Goal: Information Seeking & Learning: Learn about a topic

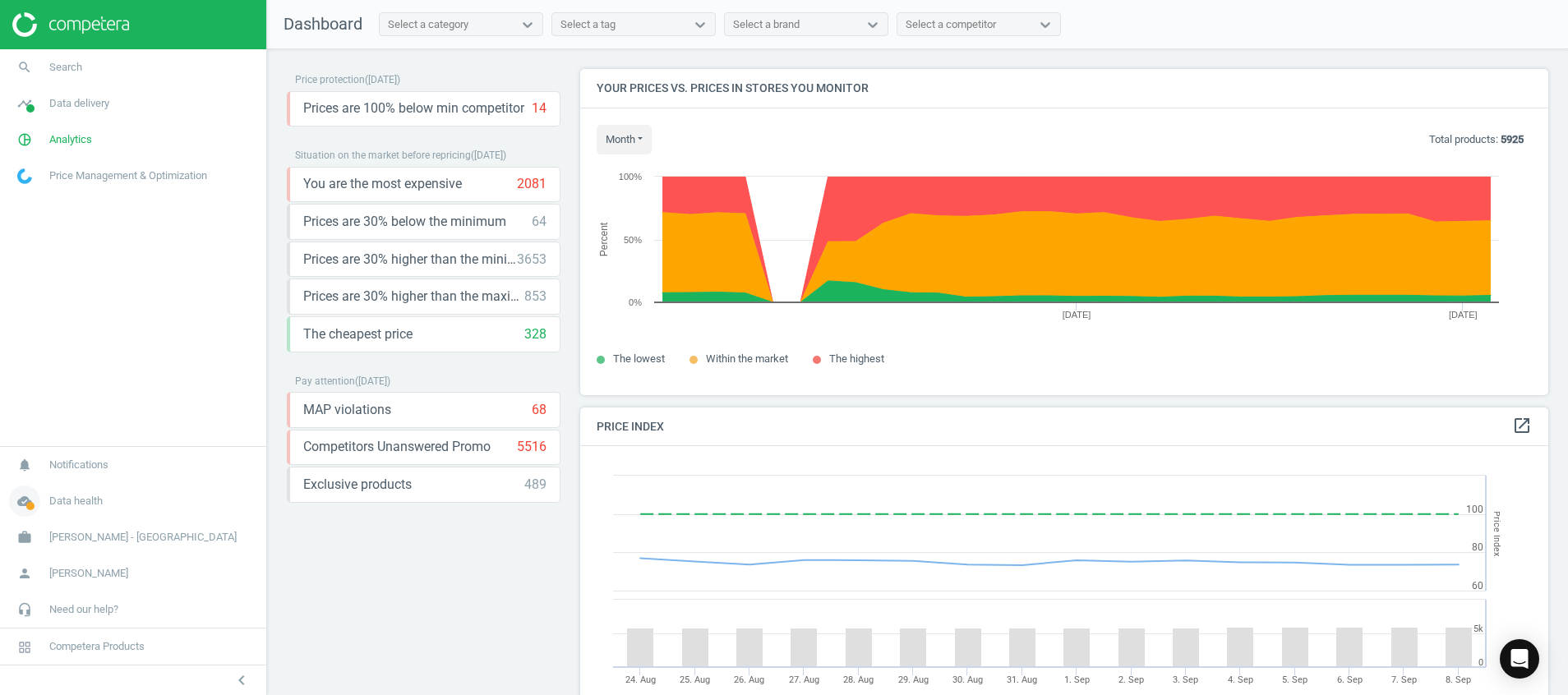
click at [29, 503] on span at bounding box center [31, 507] width 9 height 9
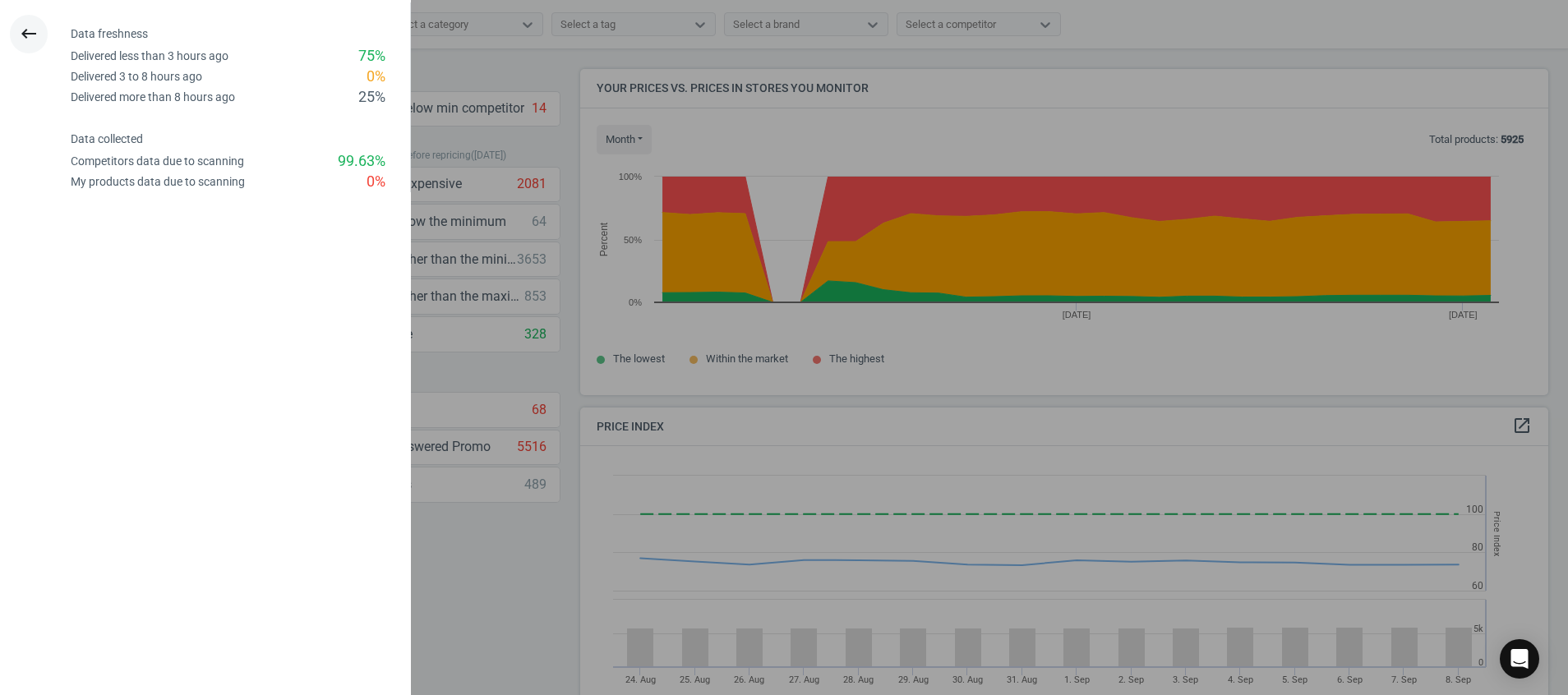
click at [23, 35] on icon "keyboard_backspace" at bounding box center [28, 33] width 20 height 20
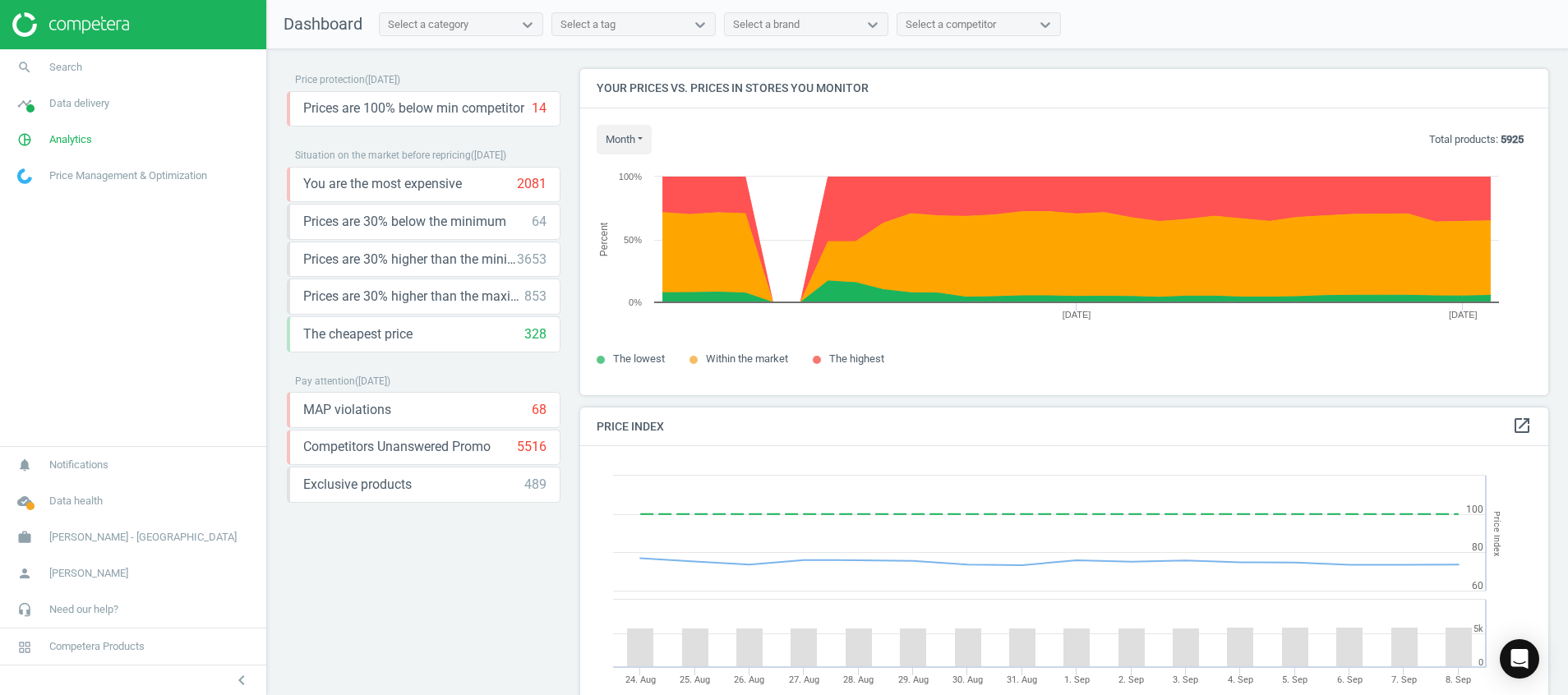
click at [74, 32] on img at bounding box center [70, 24] width 117 height 25
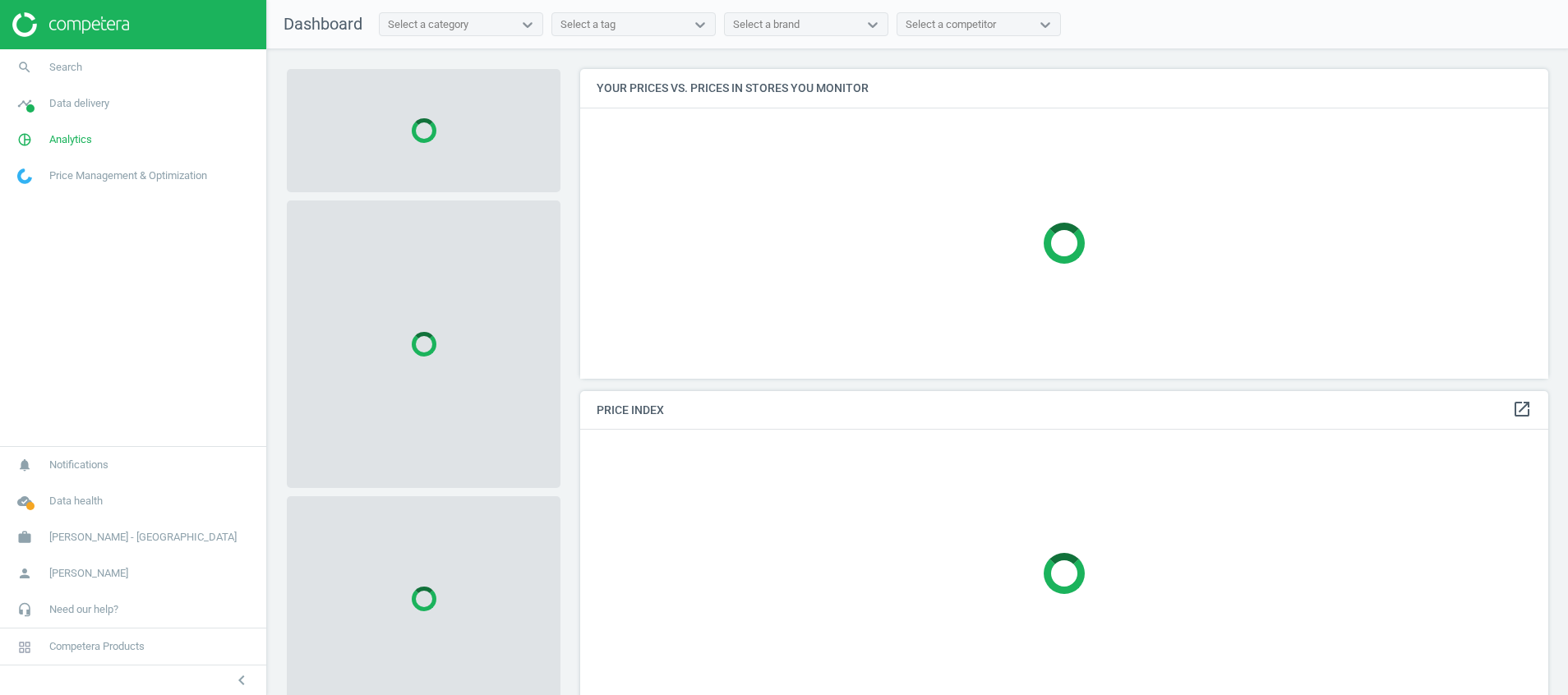
scroll to position [348, 988]
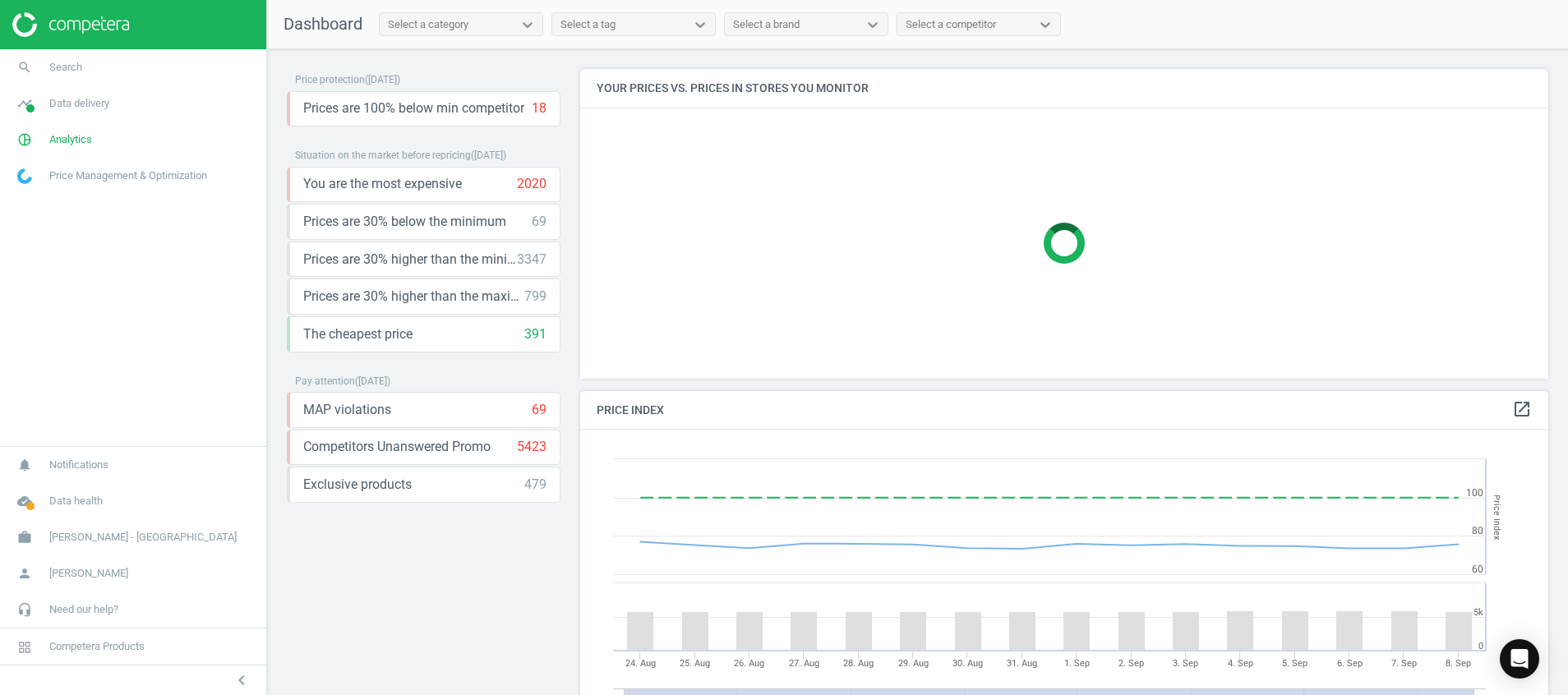
scroll to position [416, 988]
click at [75, 23] on img at bounding box center [70, 24] width 117 height 25
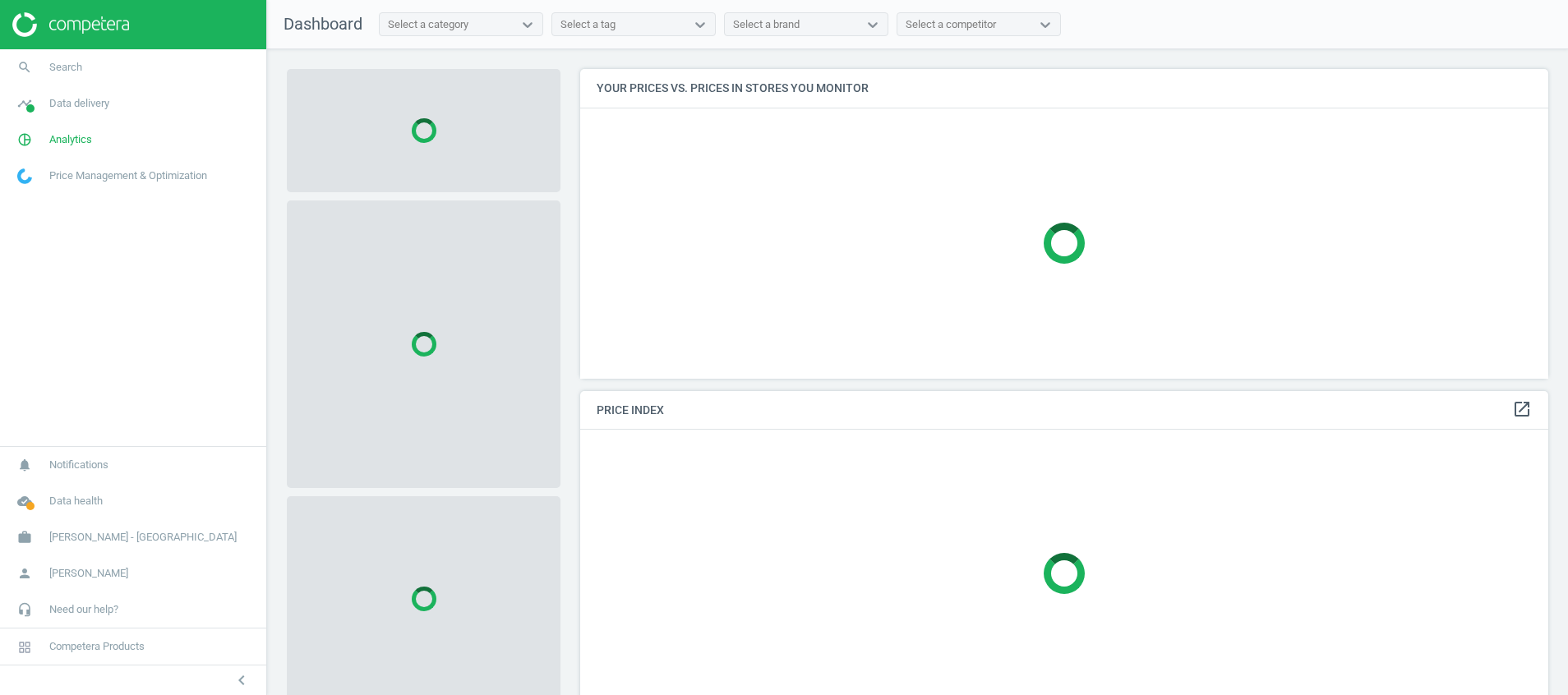
scroll to position [348, 988]
click at [37, 114] on span "timeline" at bounding box center [25, 103] width 49 height 36
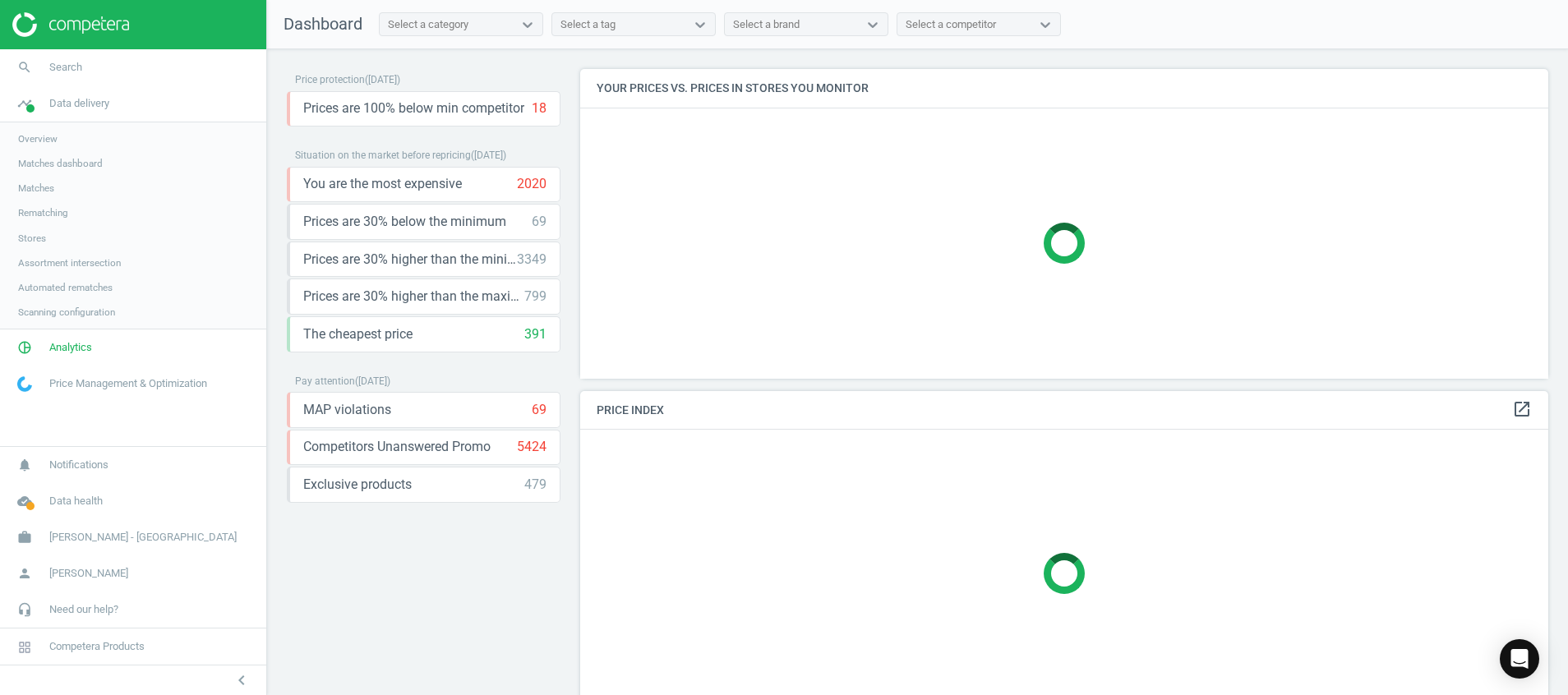
click at [43, 243] on span "Stores" at bounding box center [32, 238] width 28 height 13
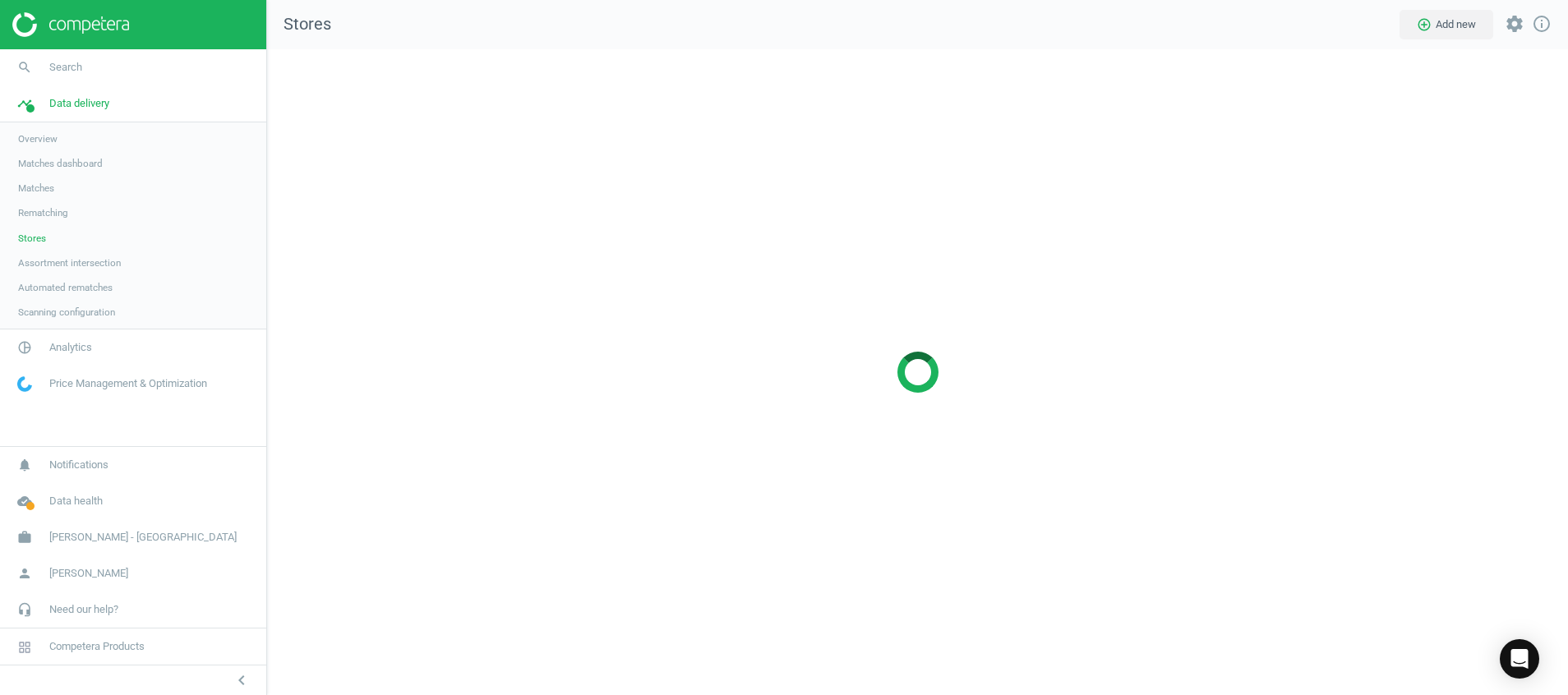
scroll to position [685, 1340]
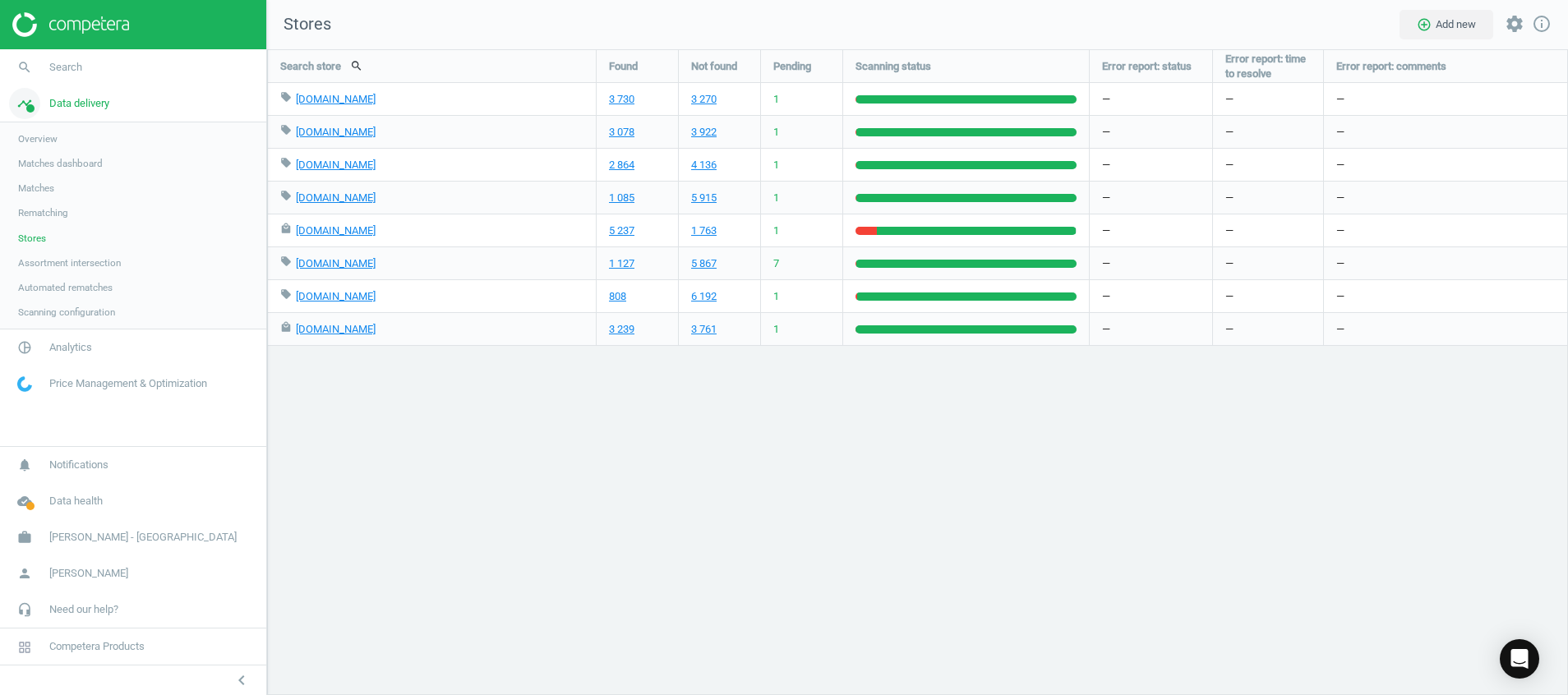
click at [39, 106] on icon "timeline" at bounding box center [25, 103] width 32 height 32
click at [30, 146] on icon "pie_chart_outlined" at bounding box center [25, 140] width 32 height 32
click at [30, 197] on span "Products" at bounding box center [37, 199] width 38 height 13
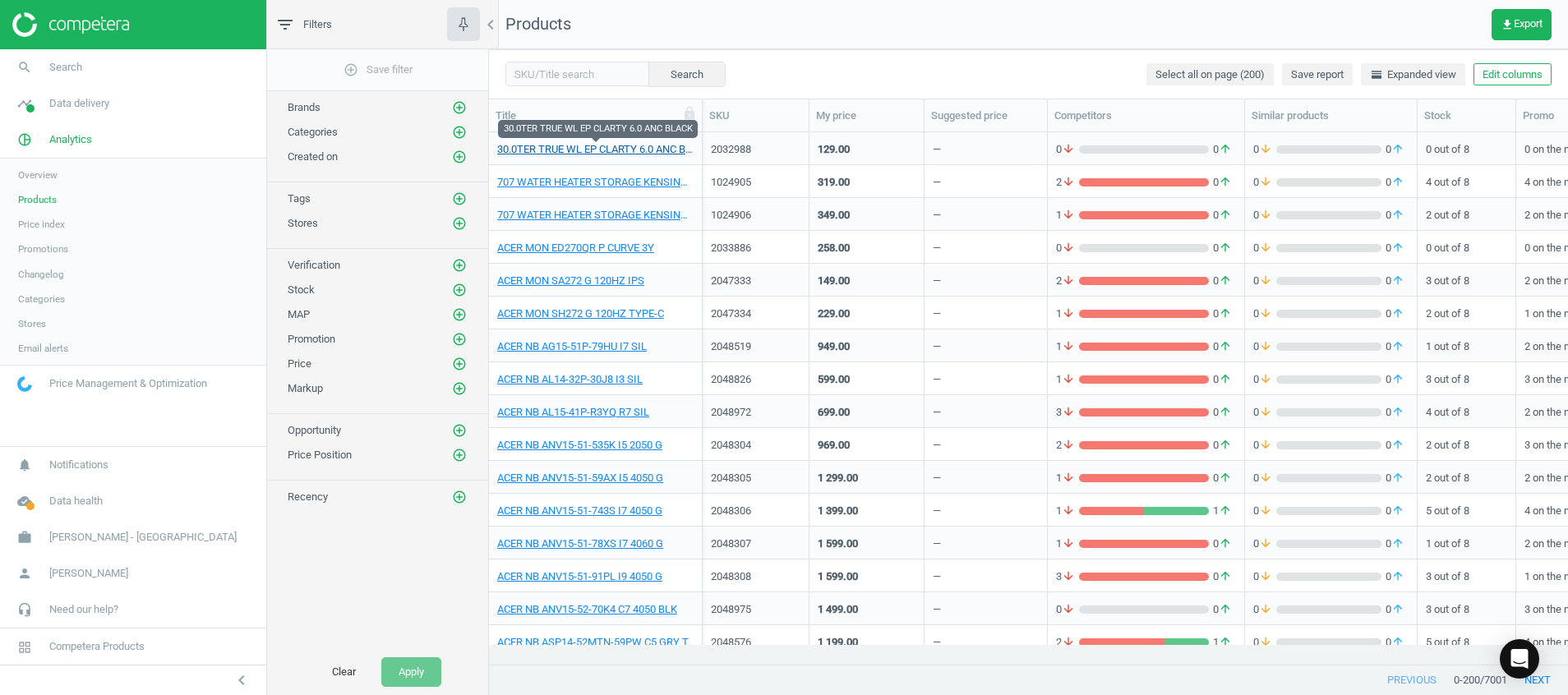
click at [646, 151] on link "30.0TER TRUE WL EP CLARTY 6.0 ANC BLACK" at bounding box center [595, 149] width 197 height 14
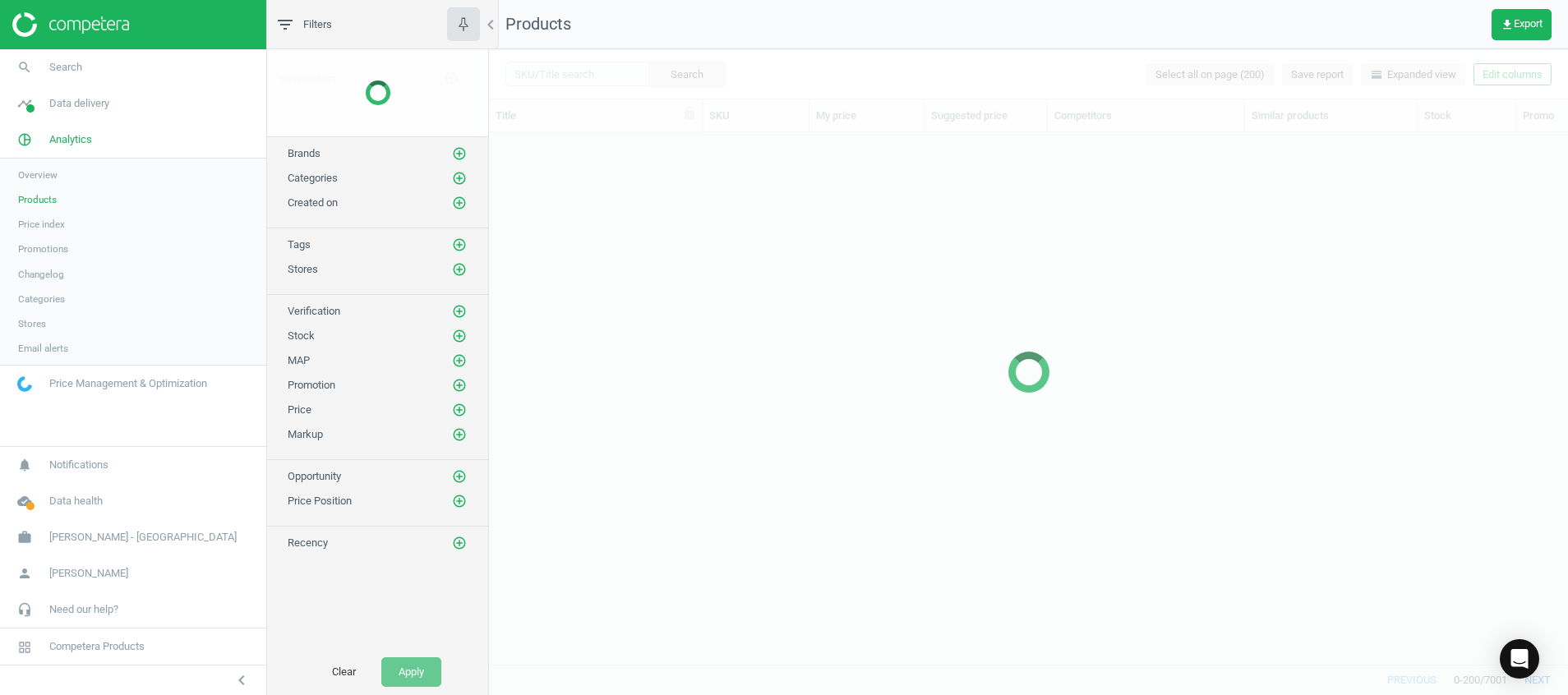
scroll to position [494, 1060]
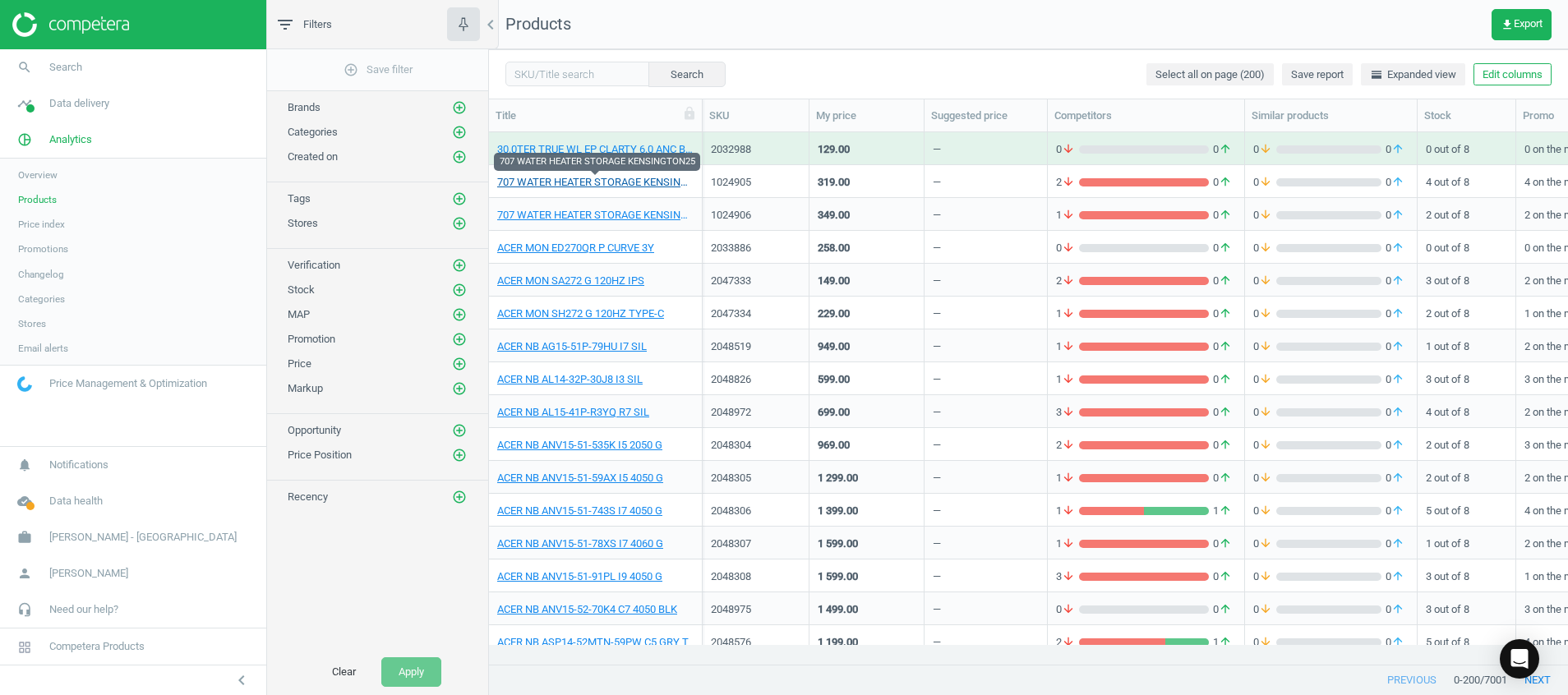
click at [612, 183] on link "707 WATER HEATER STORAGE KENSINGTON25" at bounding box center [595, 182] width 197 height 14
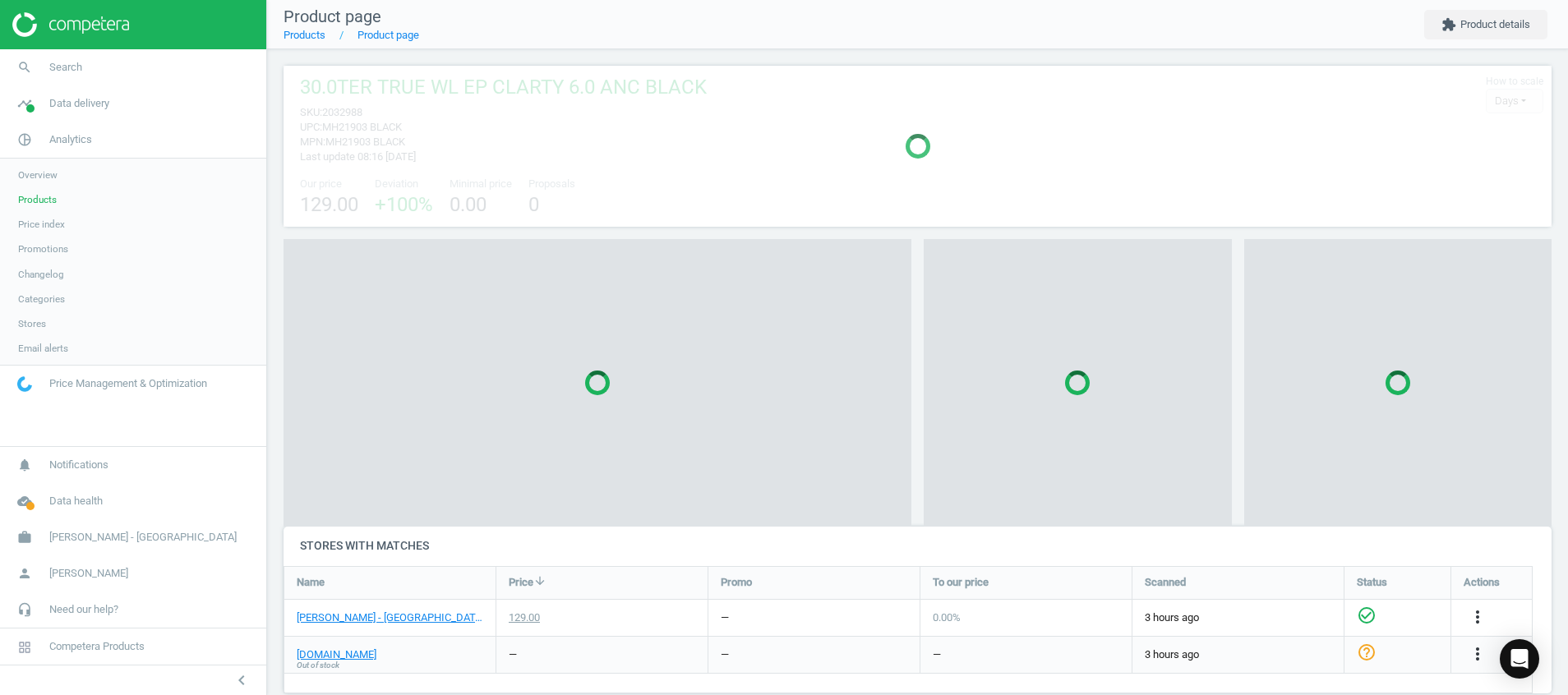
scroll to position [9, 9]
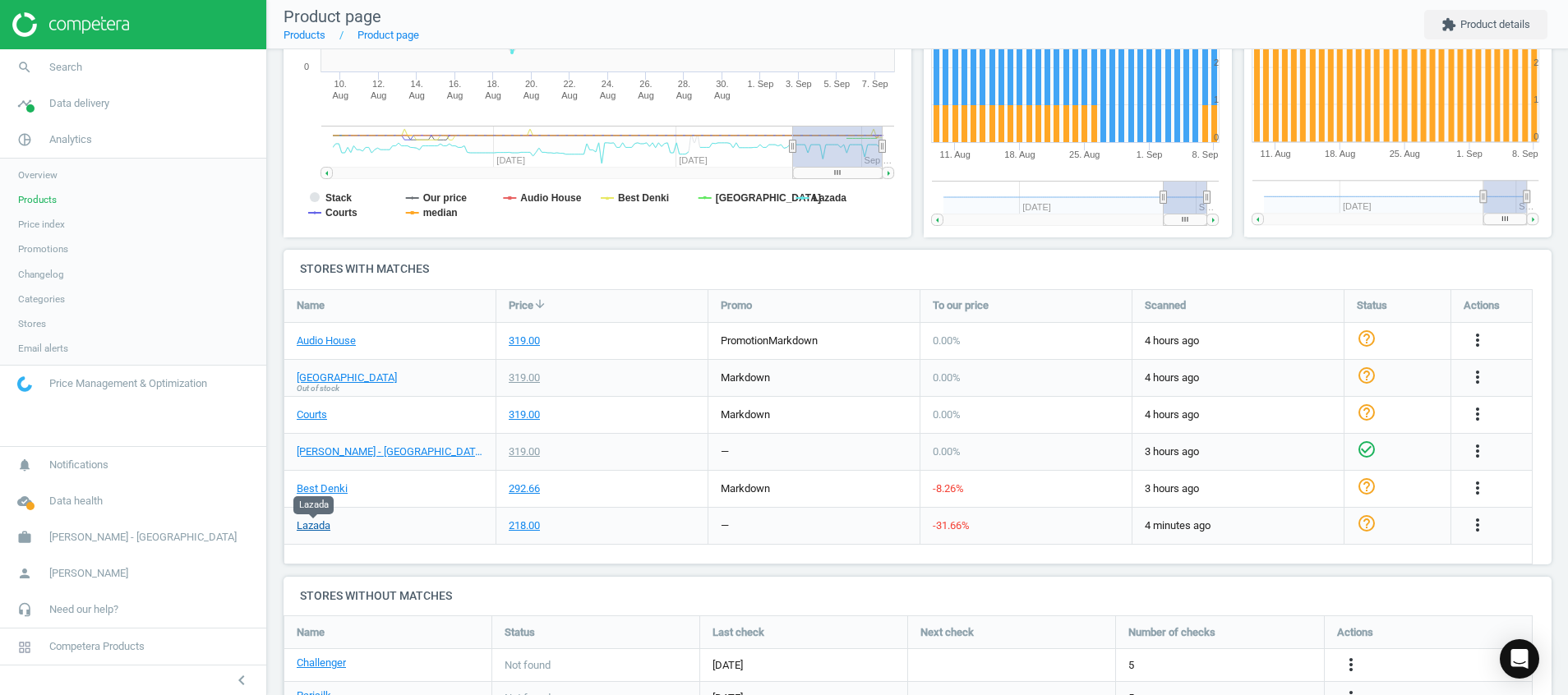
click at [307, 529] on link "Lazada" at bounding box center [313, 526] width 34 height 14
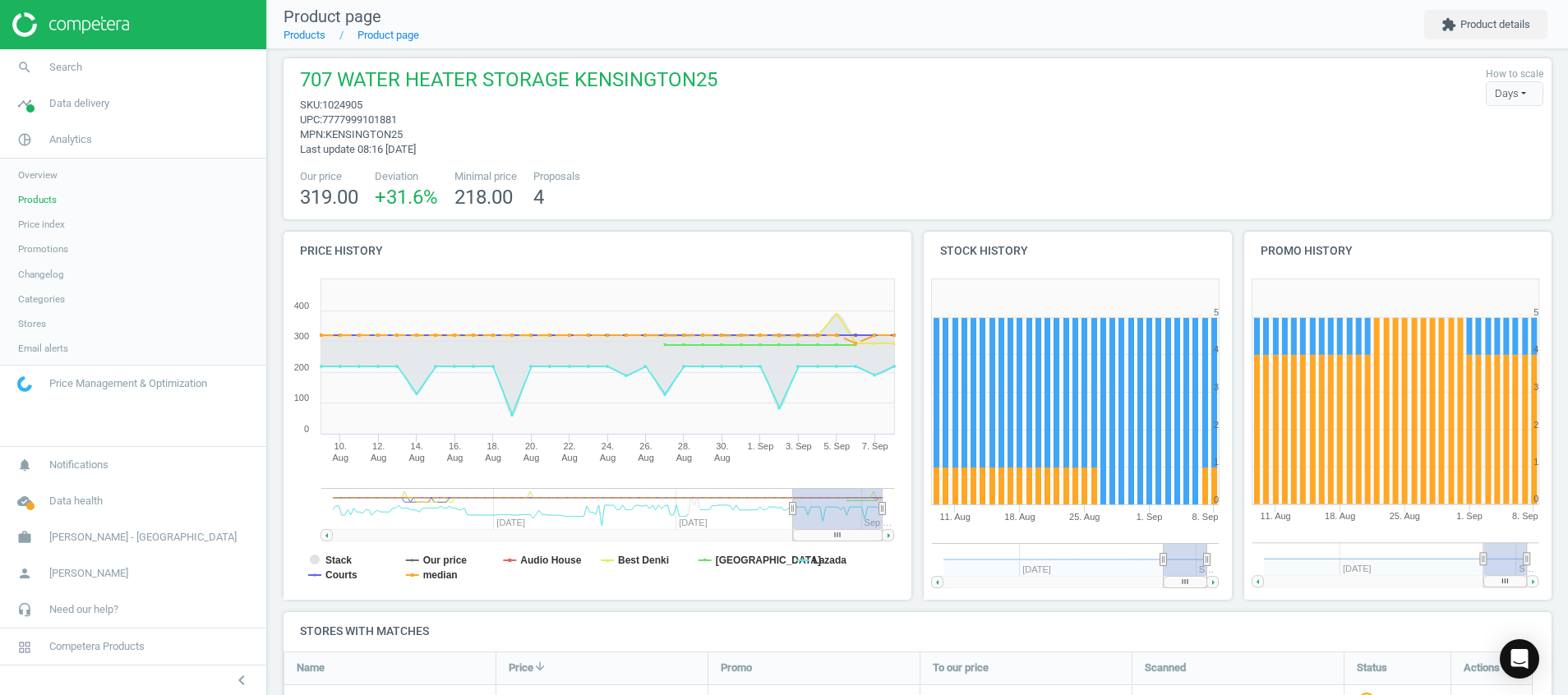
scroll to position [0, 0]
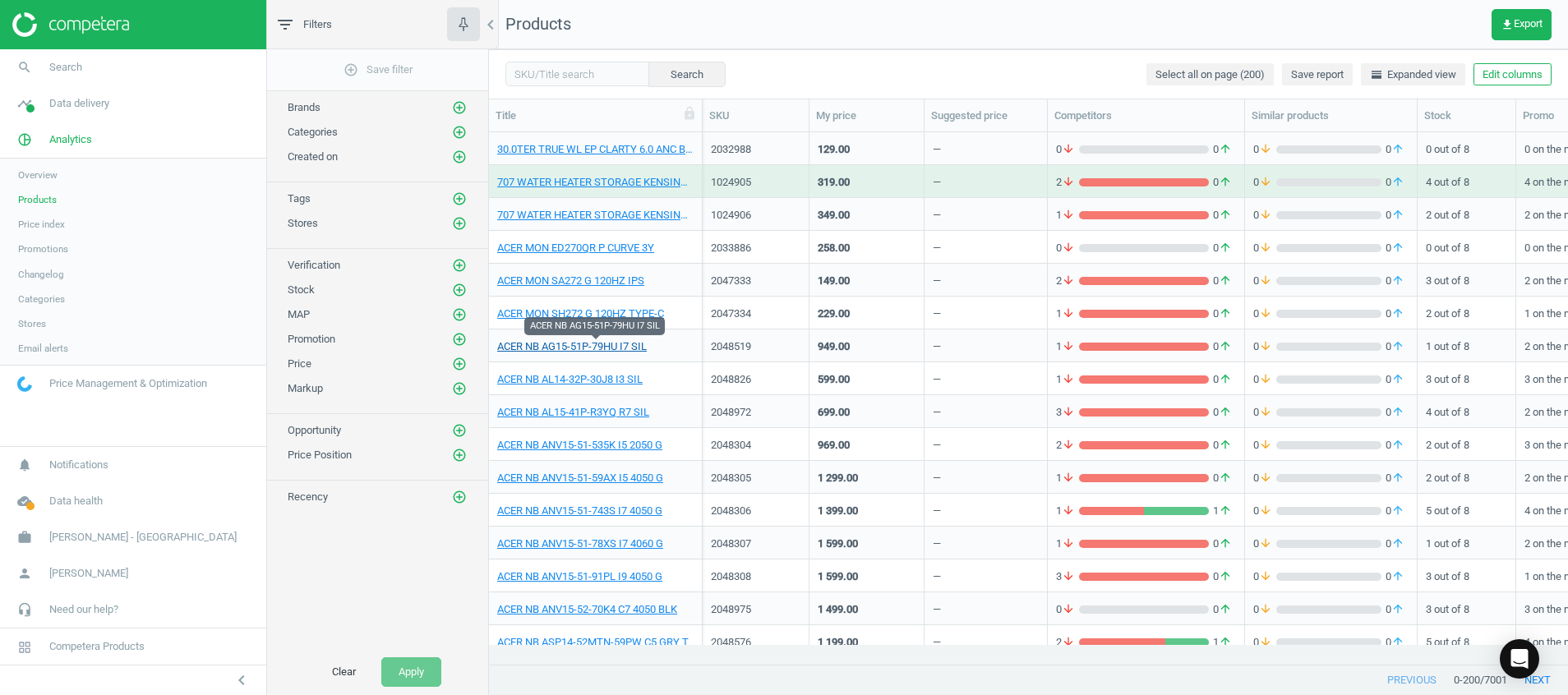
click at [615, 344] on link "ACER NB AG15-51P-79HU I7 SIL" at bounding box center [572, 347] width 150 height 14
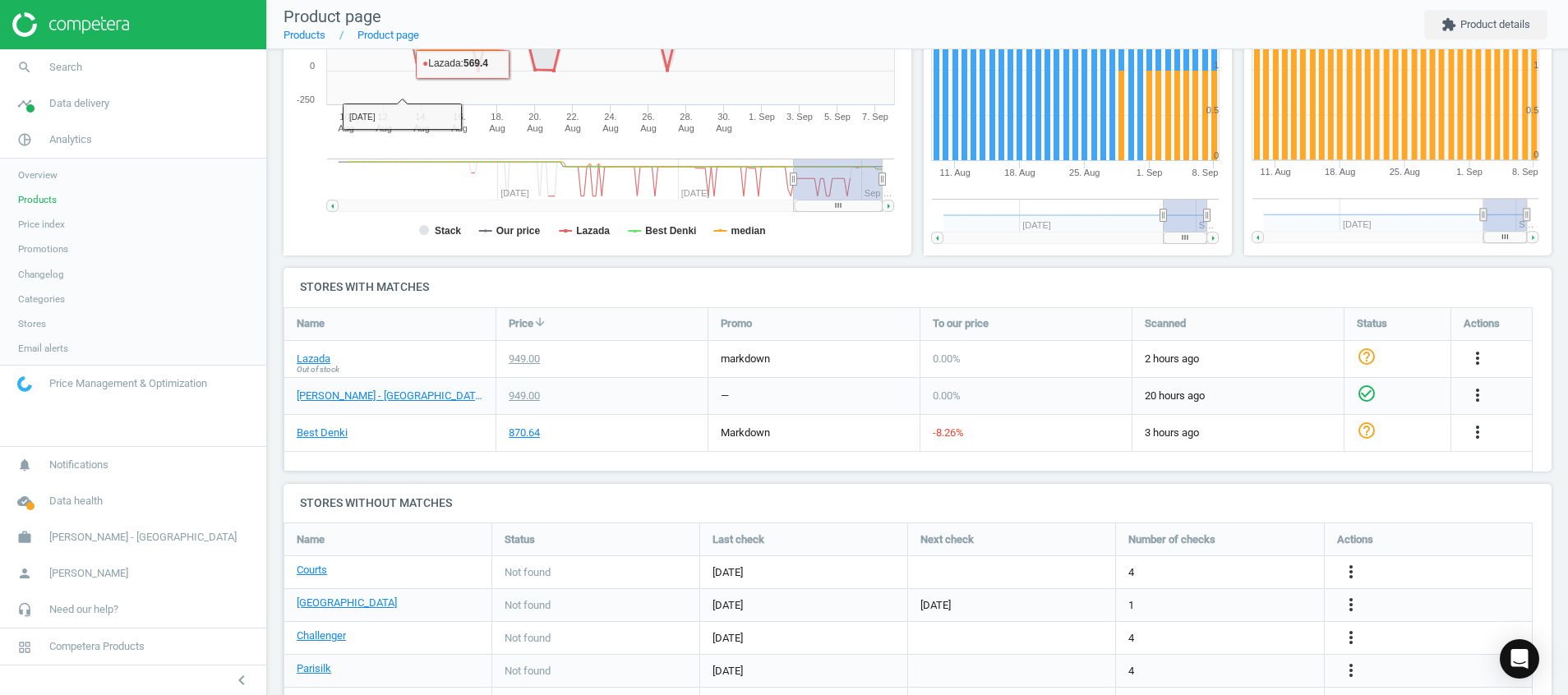
scroll to position [370, 0]
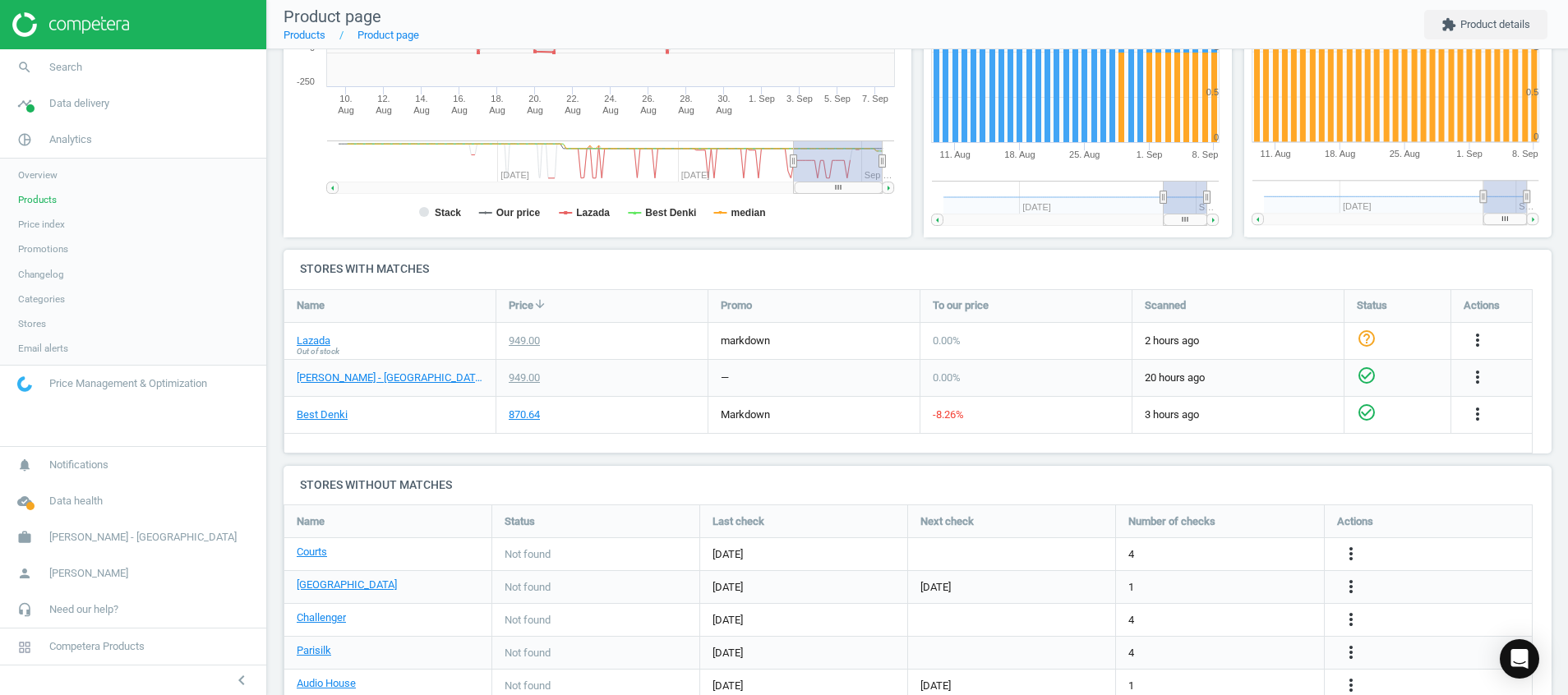
click at [1370, 421] on icon "check_circle_outline" at bounding box center [1366, 412] width 20 height 20
drag, startPoint x: 1370, startPoint y: 421, endPoint x: 1303, endPoint y: 415, distance: 67.3
click at [1303, 415] on span "3 hours ago" at bounding box center [1238, 415] width 187 height 14
click at [1360, 415] on icon "help_outline" at bounding box center [1366, 412] width 20 height 20
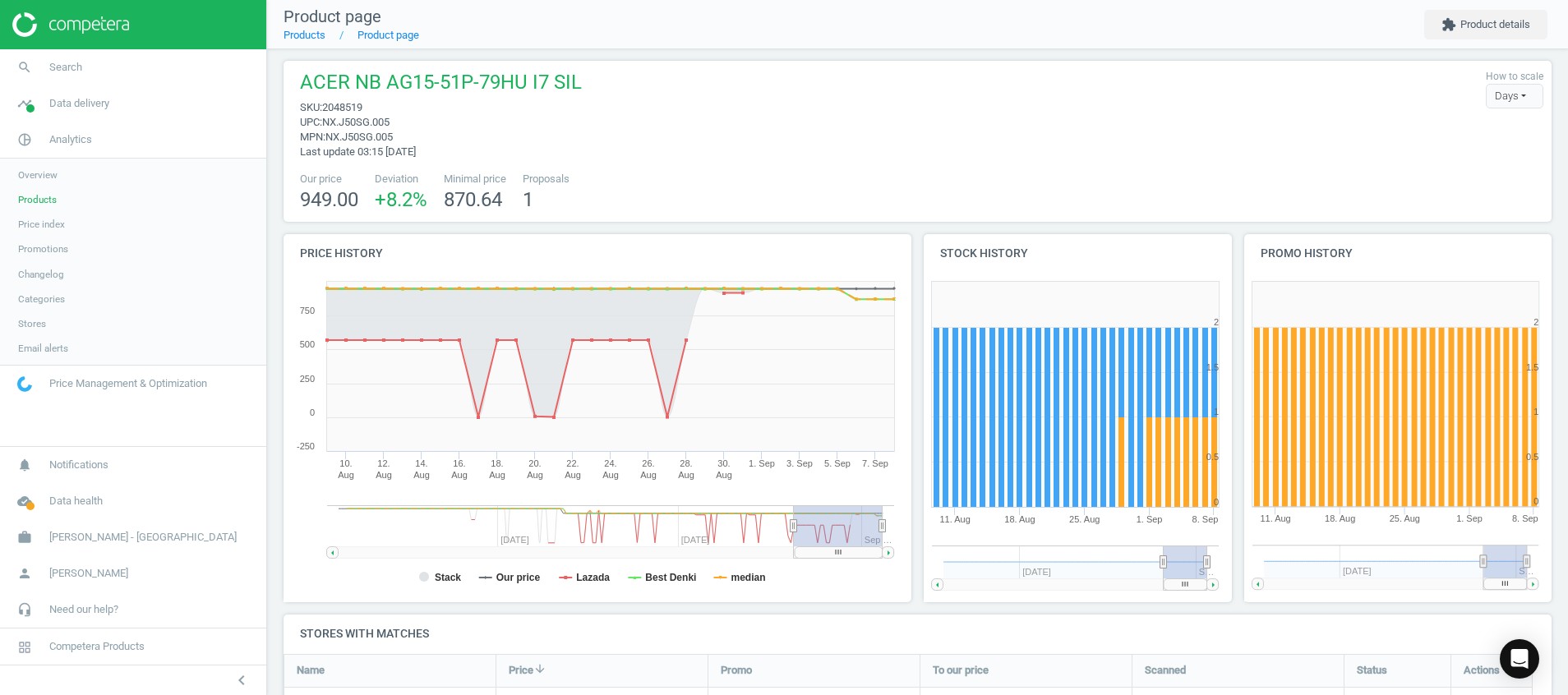
scroll to position [0, 0]
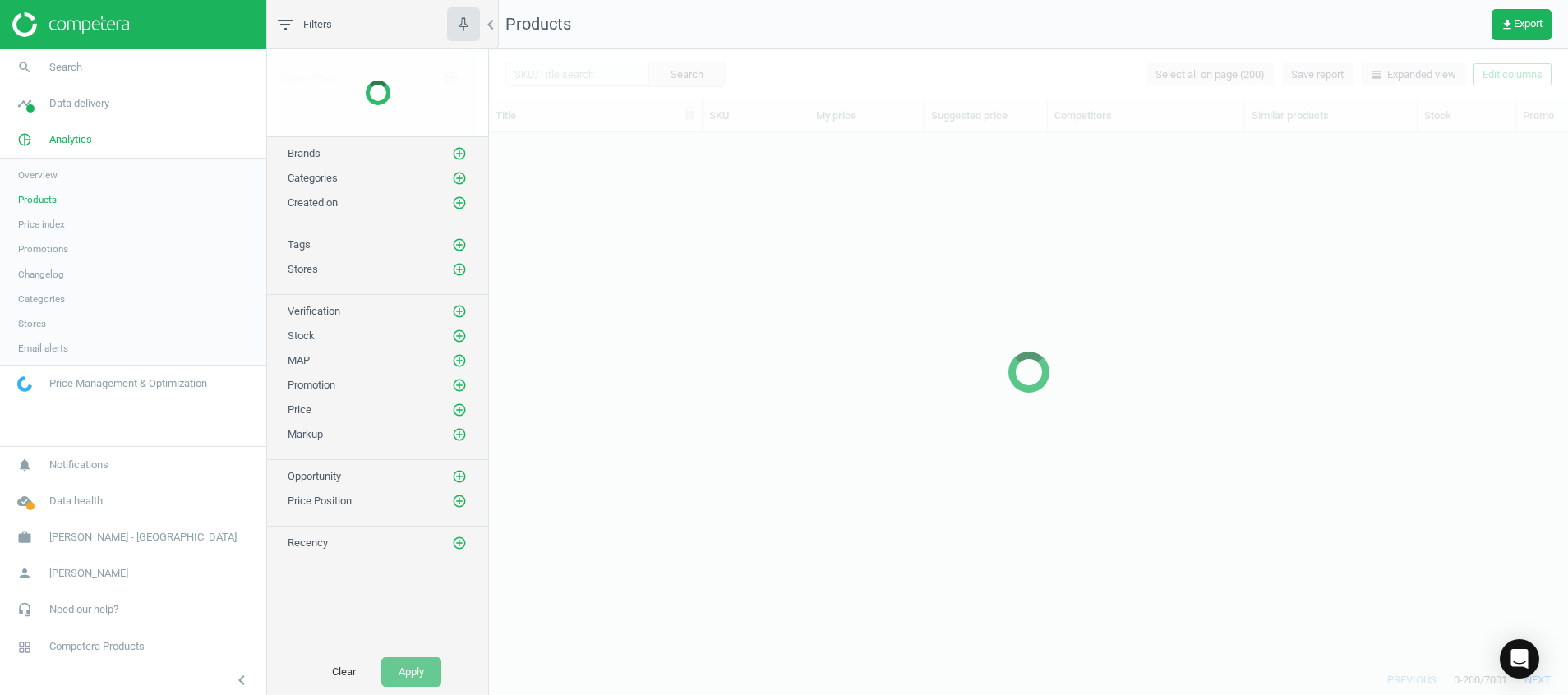
scroll to position [494, 1060]
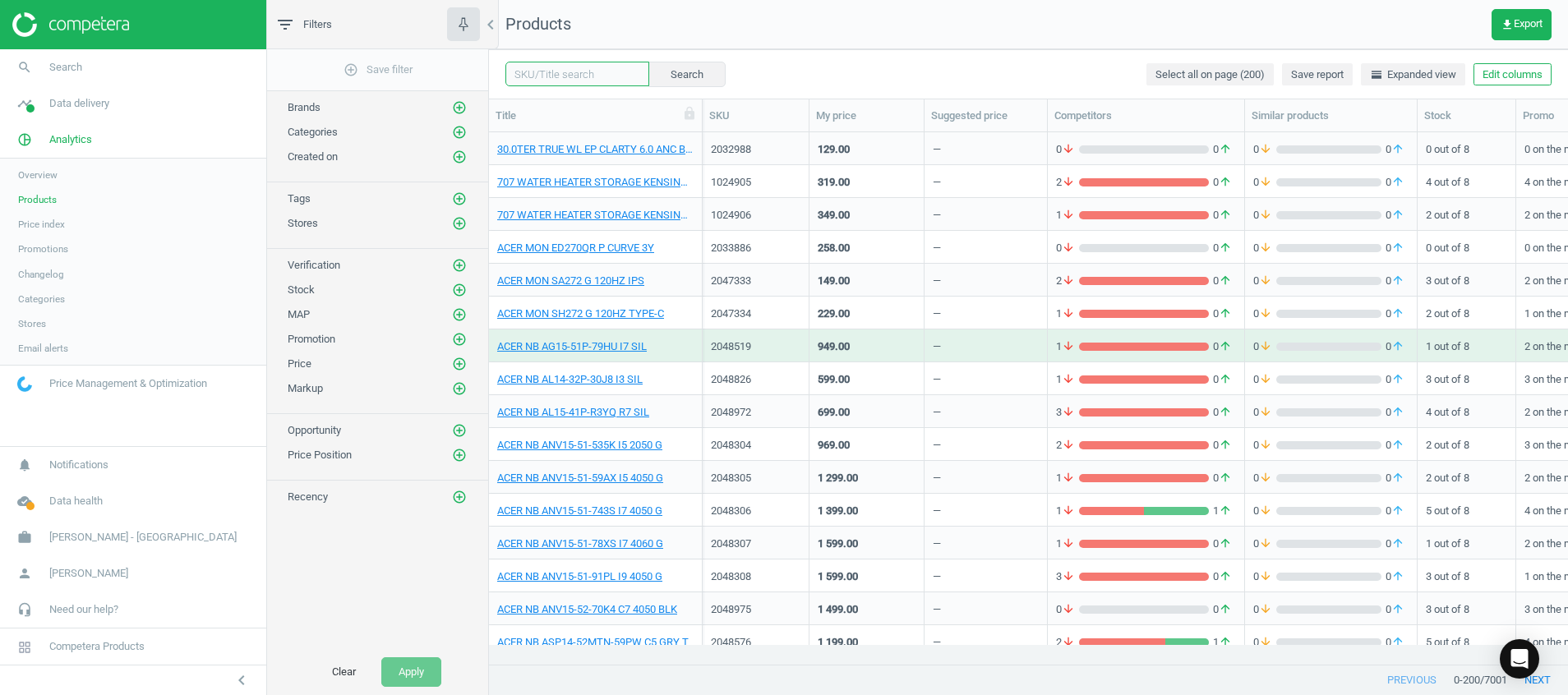
click at [589, 72] on input "text" at bounding box center [577, 73] width 144 height 25
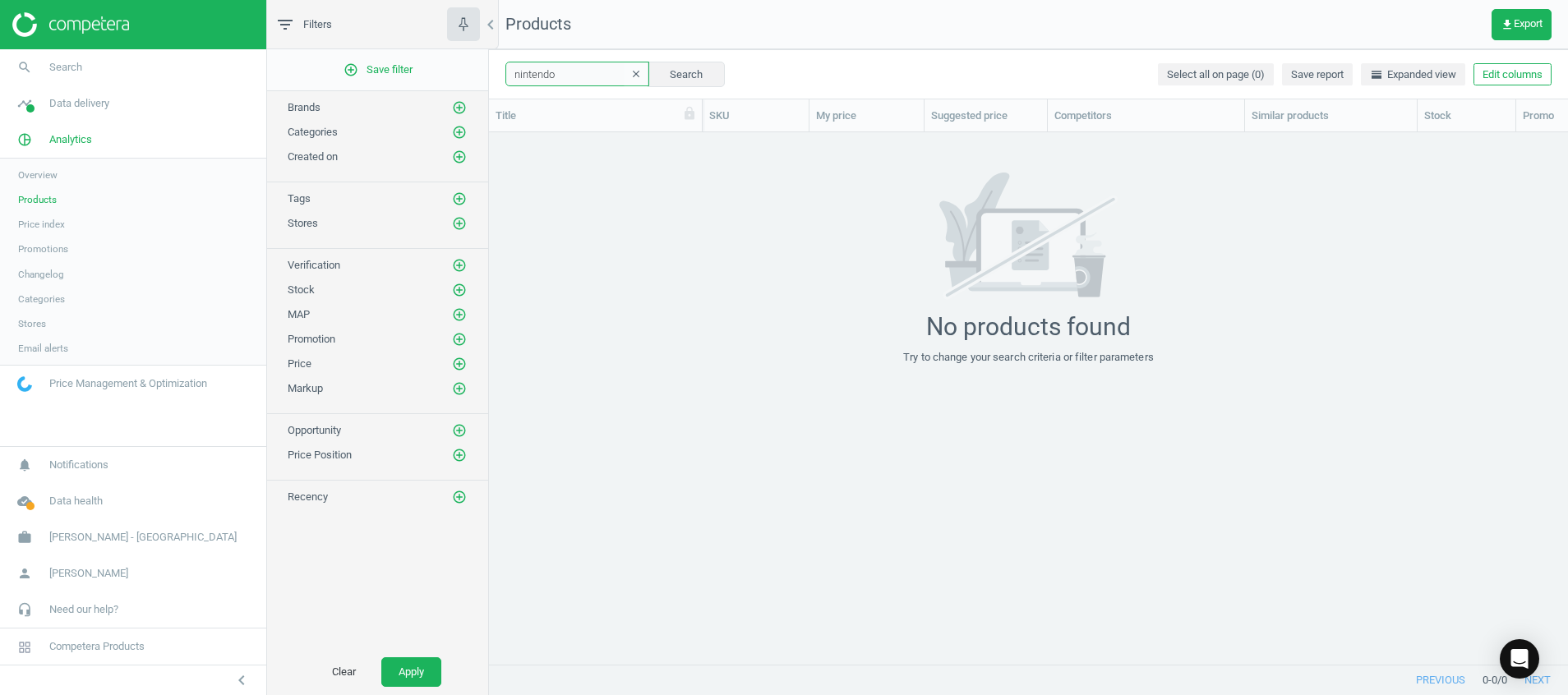
drag, startPoint x: 589, startPoint y: 72, endPoint x: 496, endPoint y: 78, distance: 93.2
click at [496, 78] on div "nintendo clear Search Select all on page (0) Save report horizontal_split Expan…" at bounding box center [1028, 74] width 1079 height 49
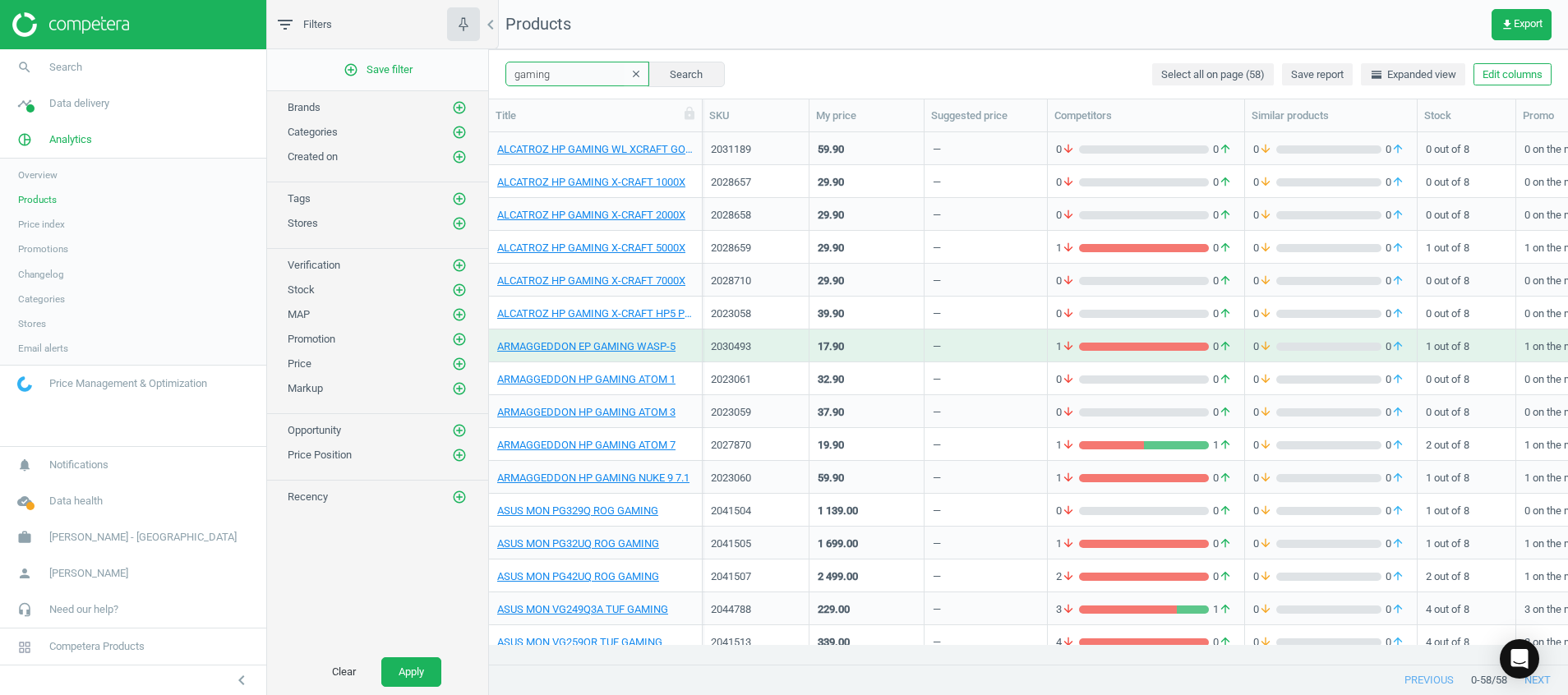
drag, startPoint x: 560, startPoint y: 78, endPoint x: 359, endPoint y: 160, distance: 217.1
click at [359, 160] on div "filter_list Filters chevron_left add_circle_outline Save filter Brands add_circ…" at bounding box center [917, 348] width 1301 height 695
type input "nintendo"
click at [661, 68] on button "Search" at bounding box center [686, 73] width 78 height 25
click at [663, 77] on button "Search" at bounding box center [686, 73] width 78 height 25
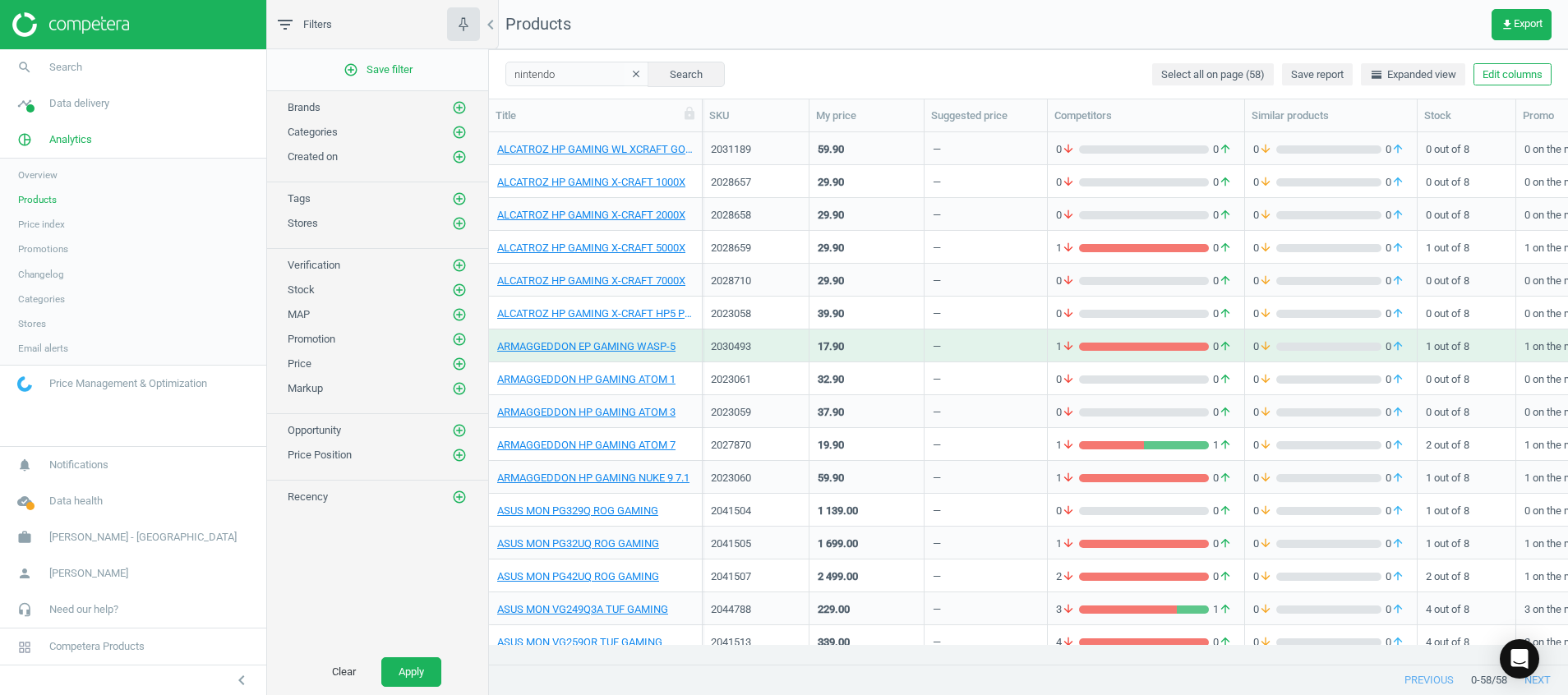
click at [630, 74] on icon "clear" at bounding box center [636, 74] width 12 height 12
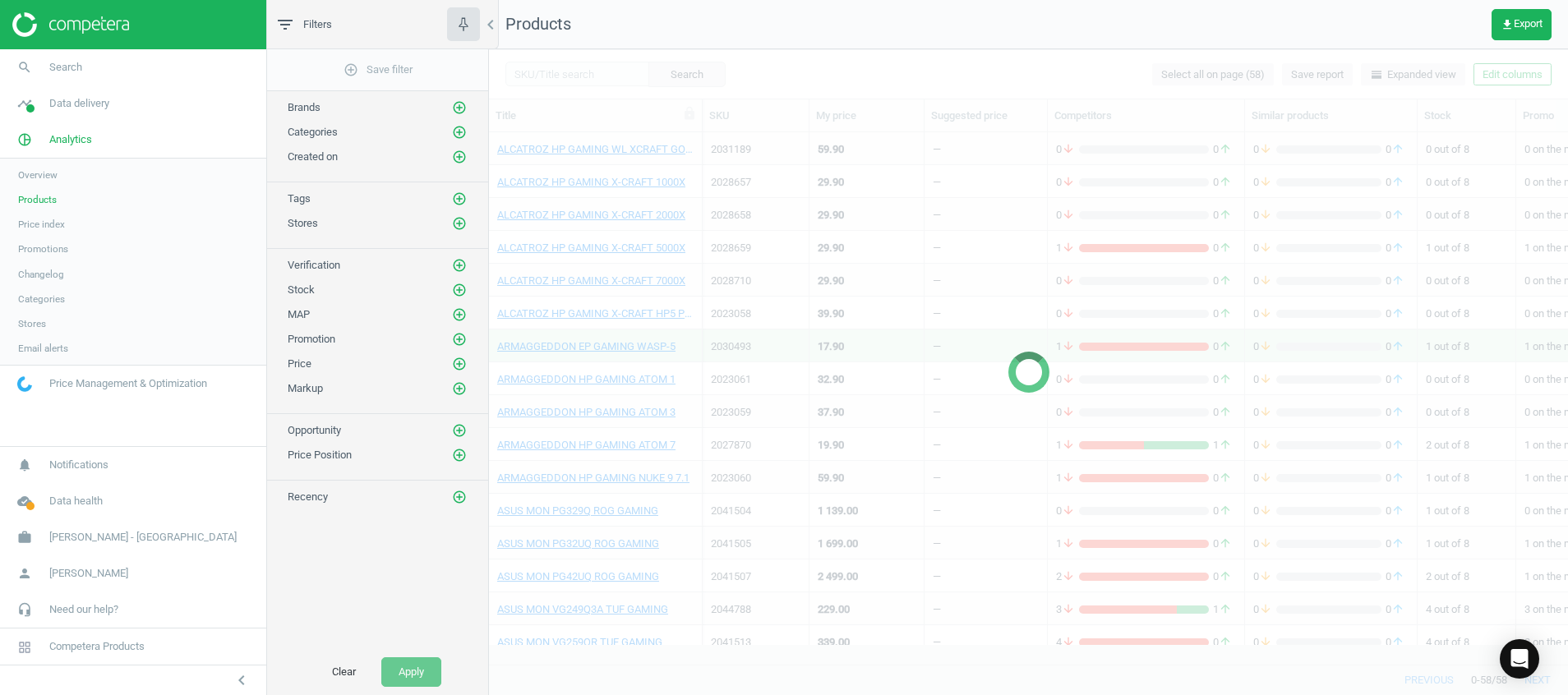
click at [563, 72] on div at bounding box center [1028, 372] width 1079 height 646
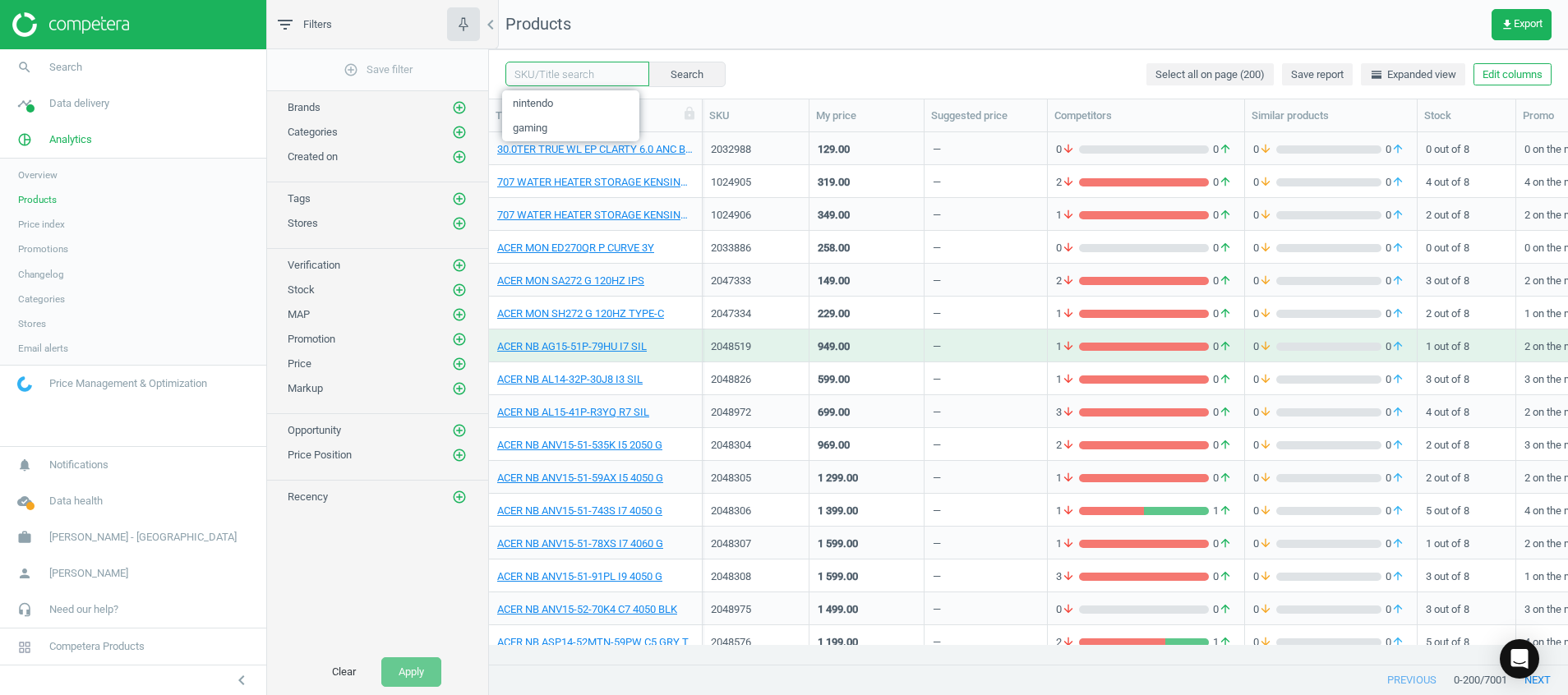
click at [563, 72] on input "text" at bounding box center [577, 73] width 144 height 25
type input "oven"
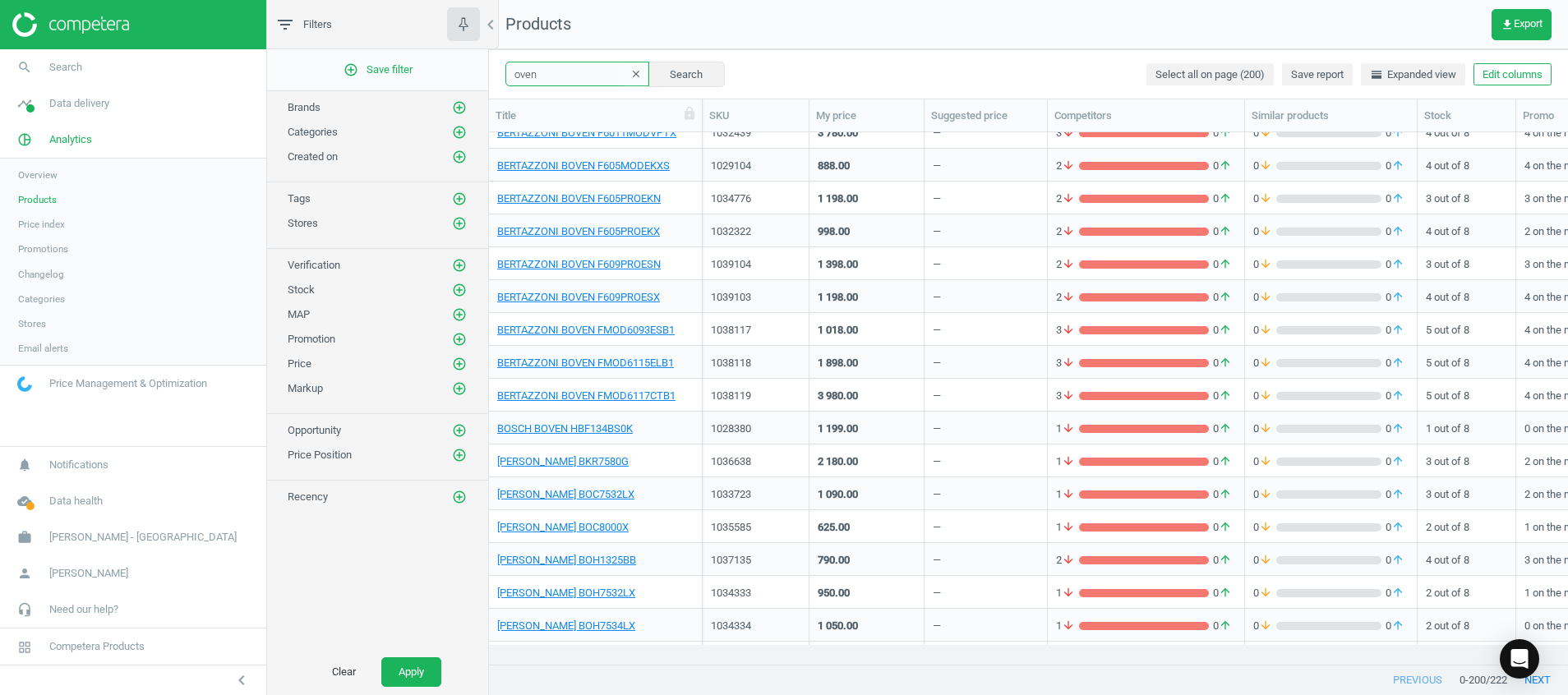
scroll to position [370, 0]
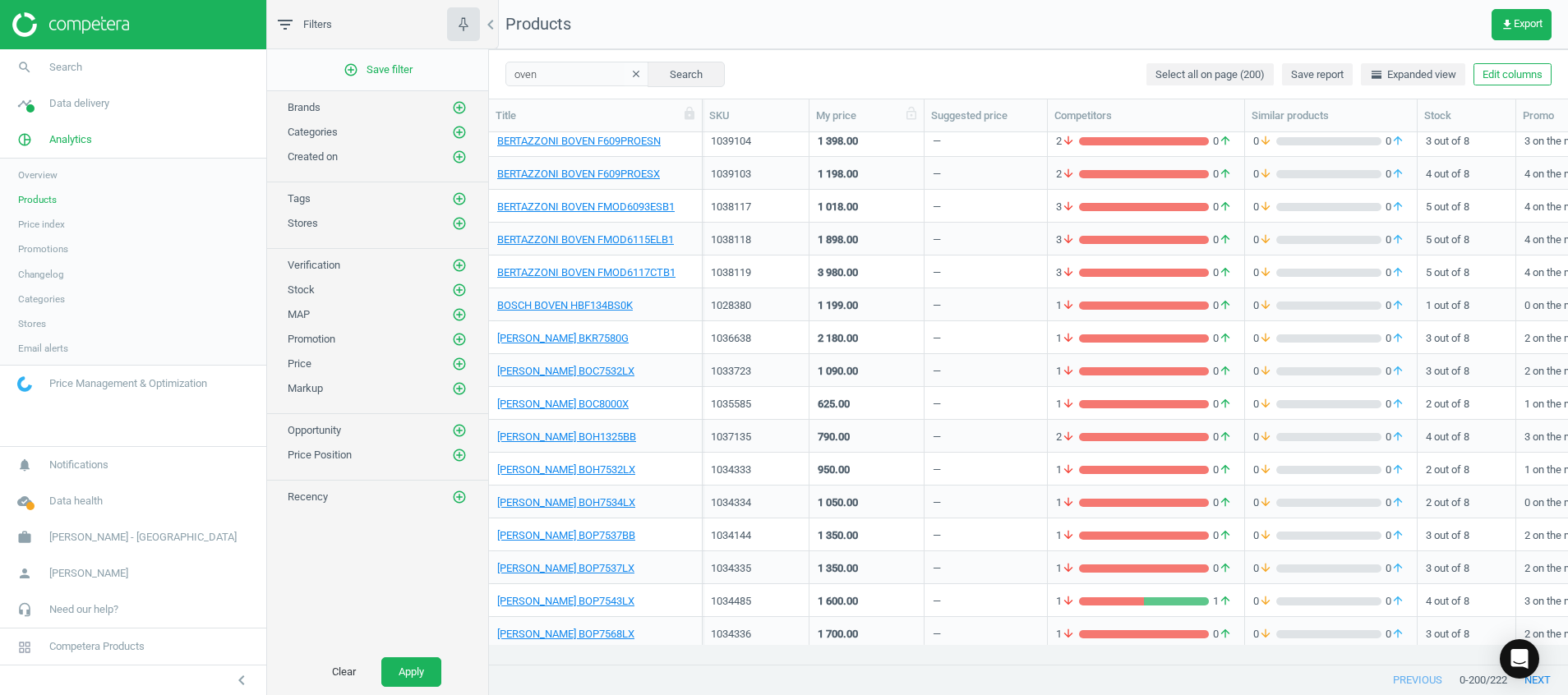
click at [854, 117] on div "My price" at bounding box center [866, 115] width 101 height 14
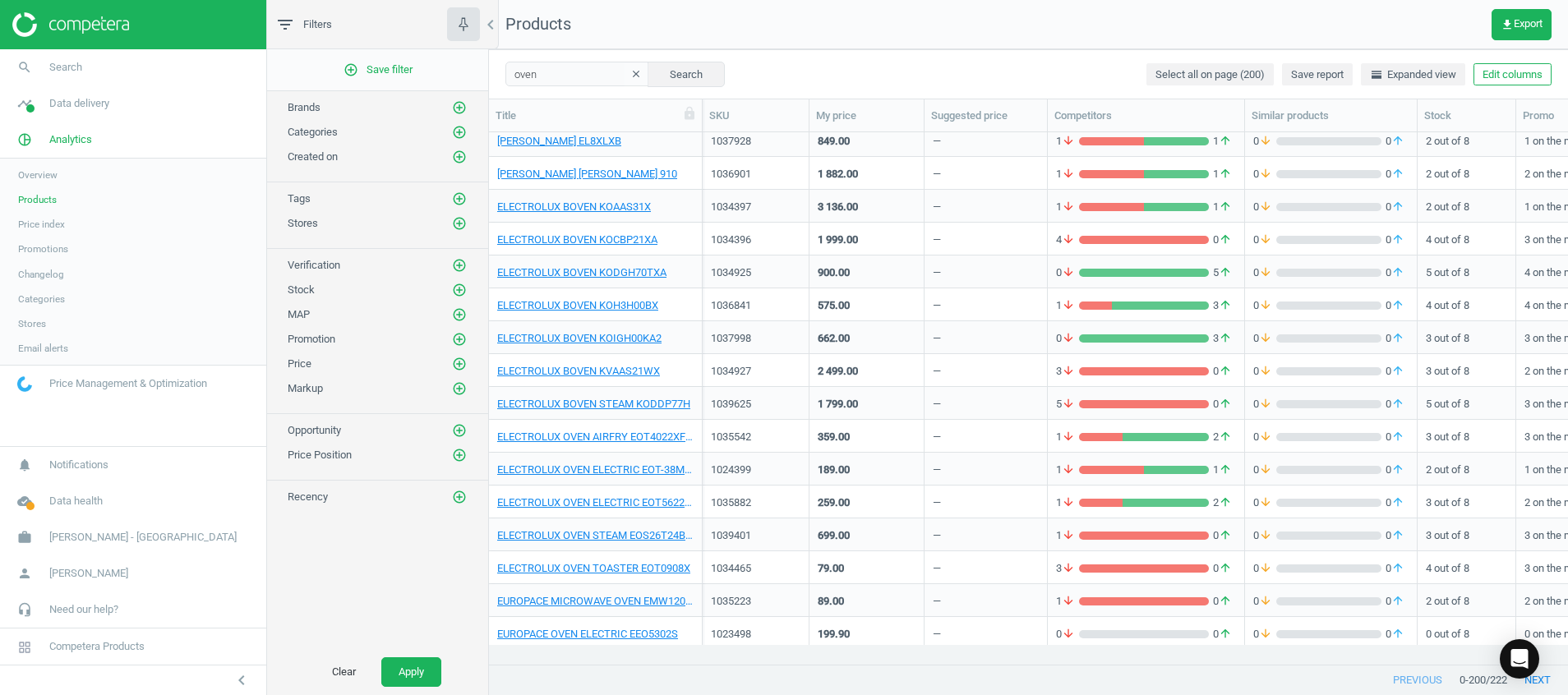
scroll to position [1973, 0]
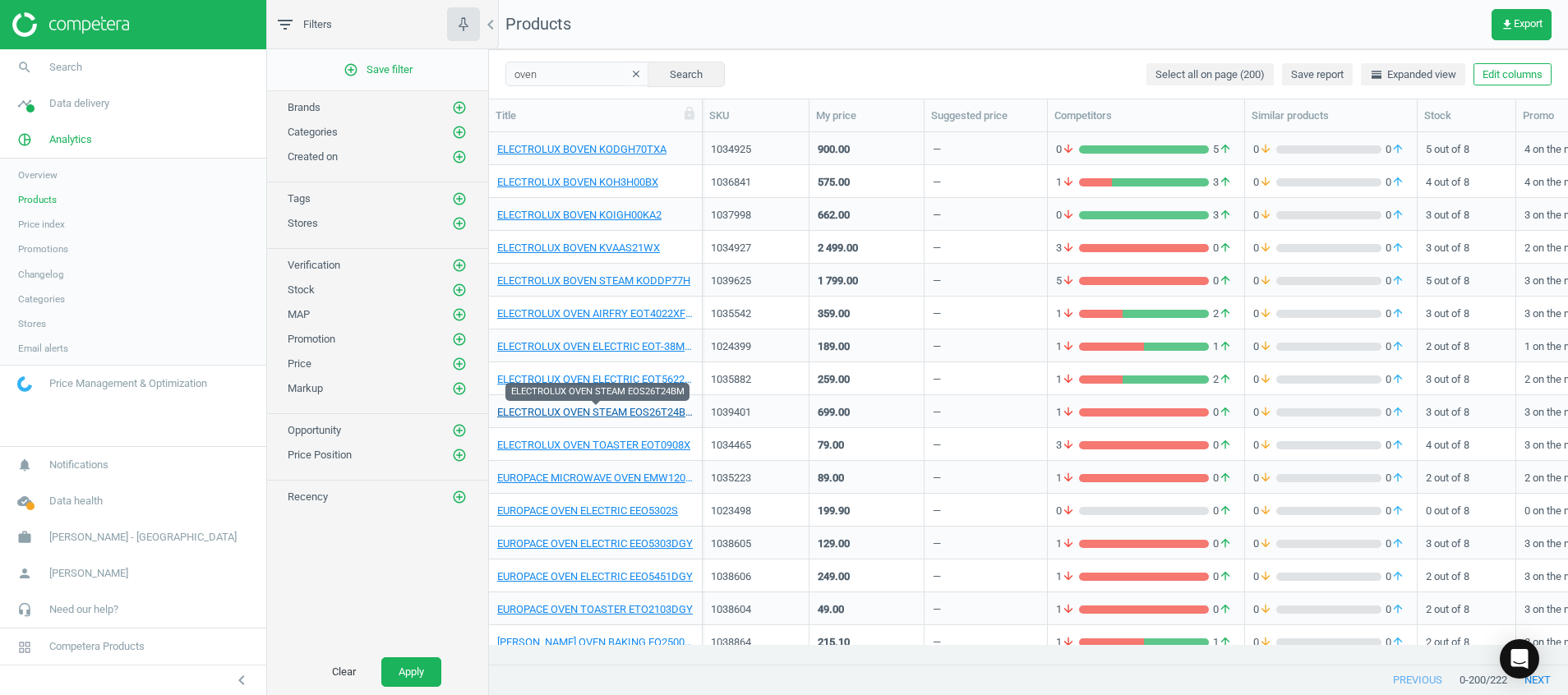
click at [663, 405] on link "ELECTROLUX OVEN STEAM EOS26T24BM" at bounding box center [595, 412] width 197 height 14
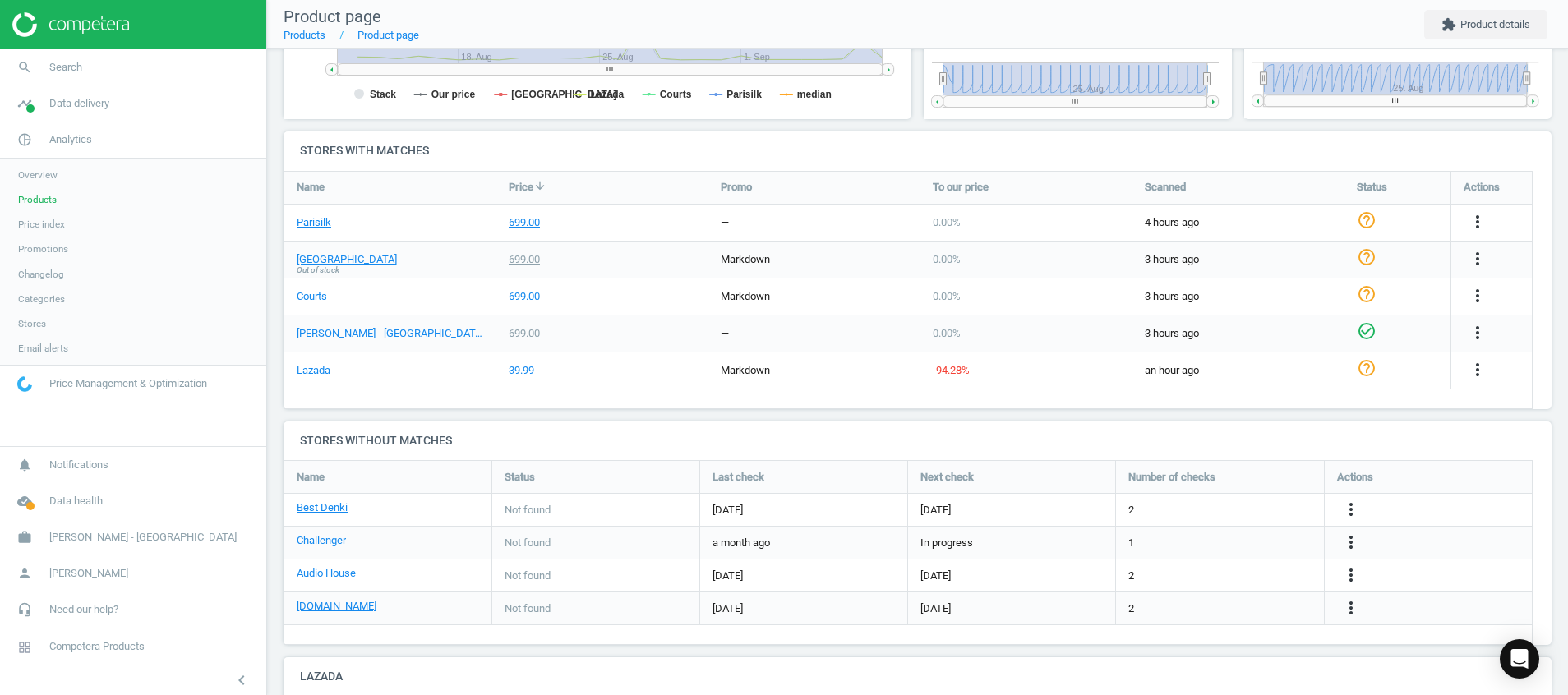
scroll to position [493, 0]
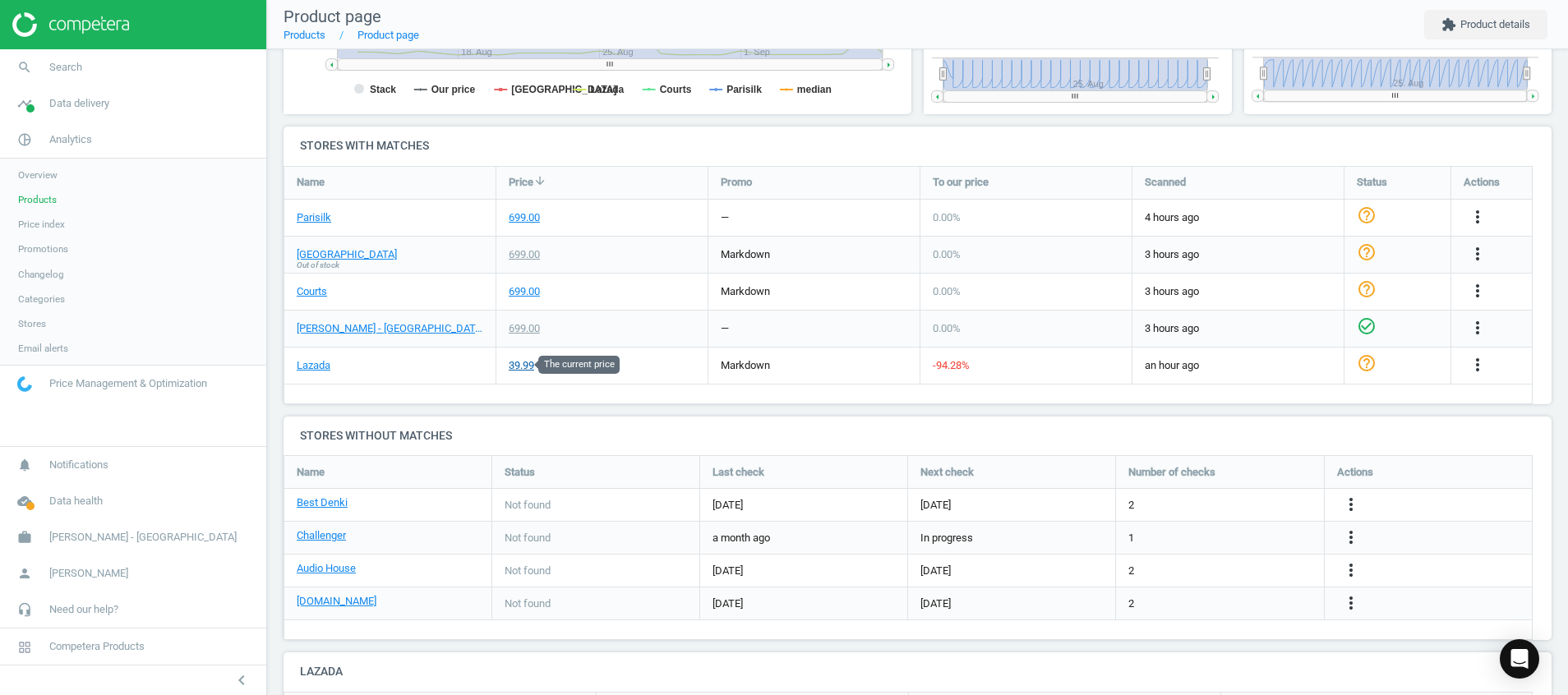
click at [527, 365] on div "39.99" at bounding box center [521, 365] width 26 height 14
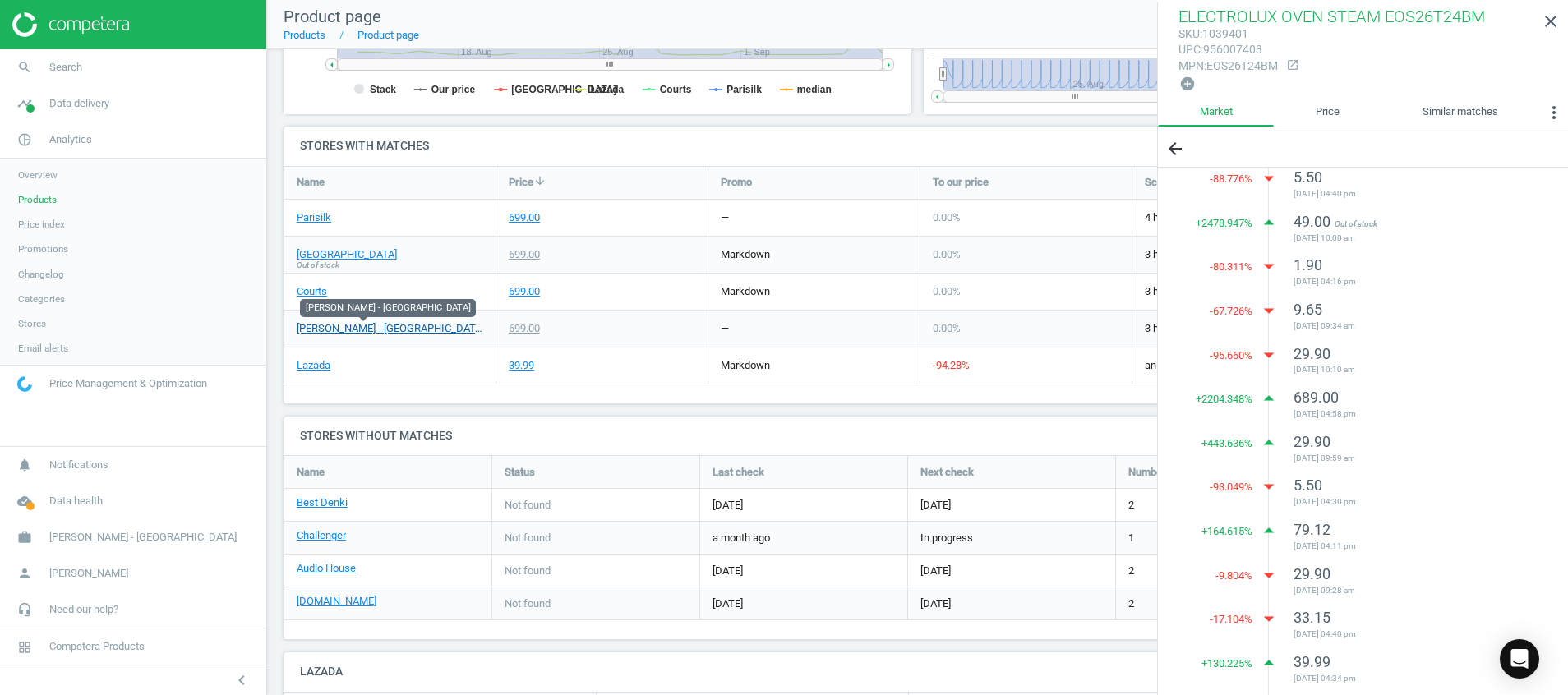
click at [374, 331] on link "[PERSON_NAME] - [GEOGRAPHIC_DATA]" at bounding box center [389, 328] width 187 height 14
click at [316, 360] on link "Lazada" at bounding box center [313, 365] width 34 height 14
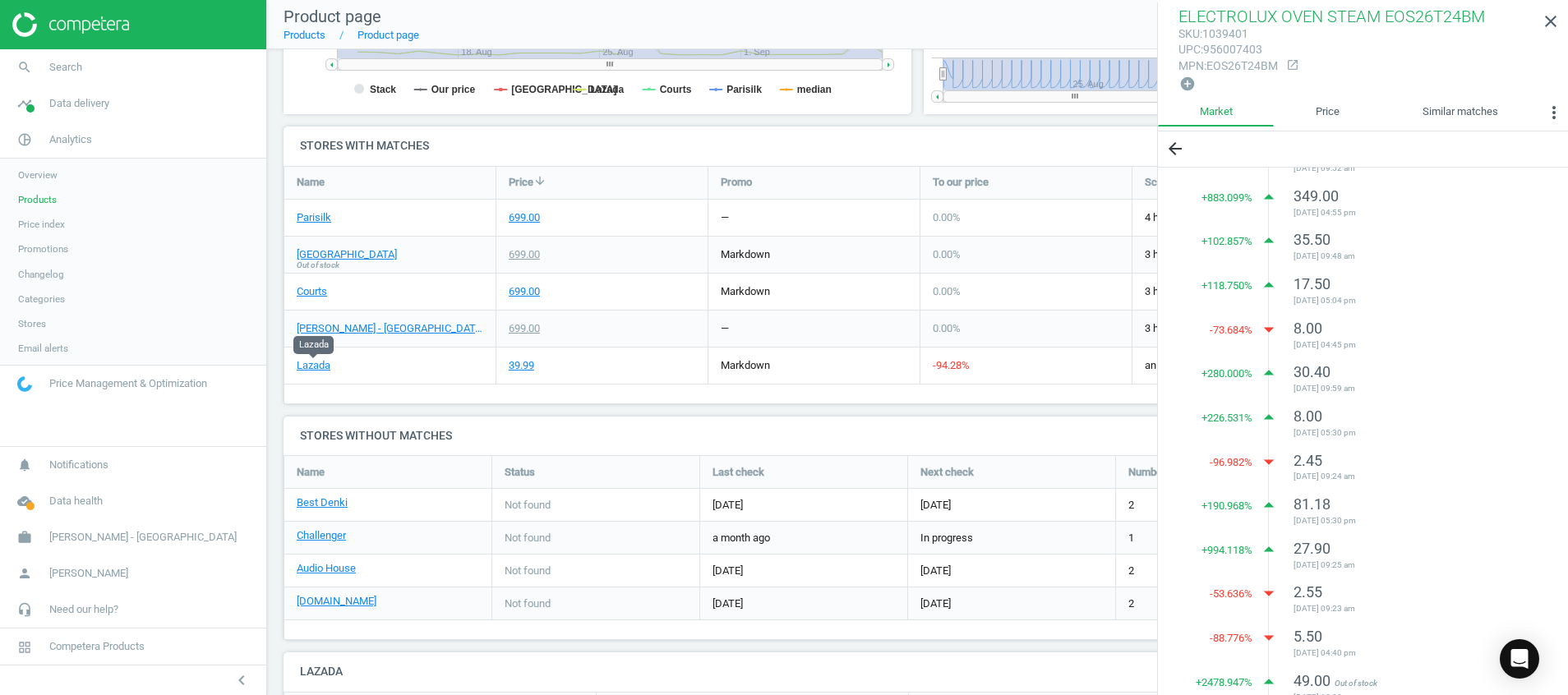
scroll to position [0, 0]
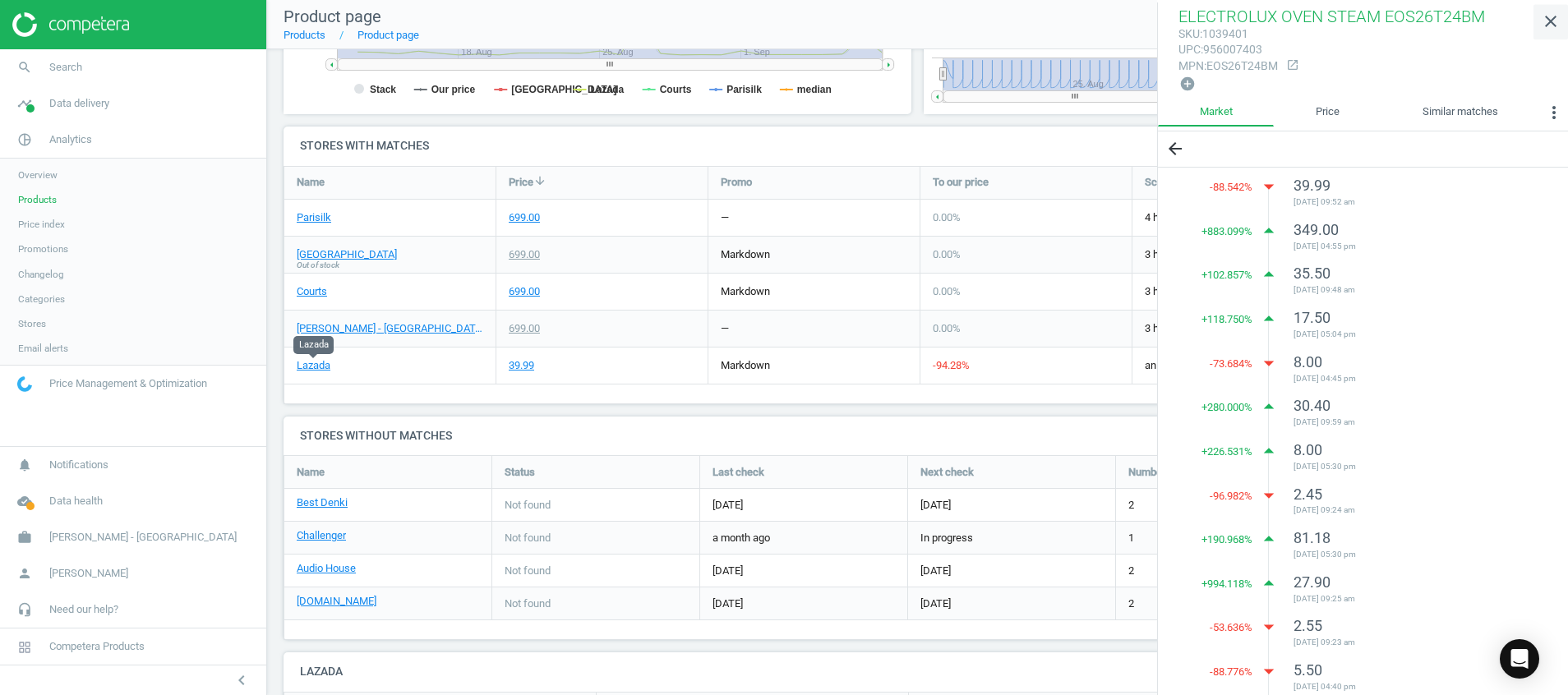
click at [1551, 29] on icon "close" at bounding box center [1550, 21] width 20 height 20
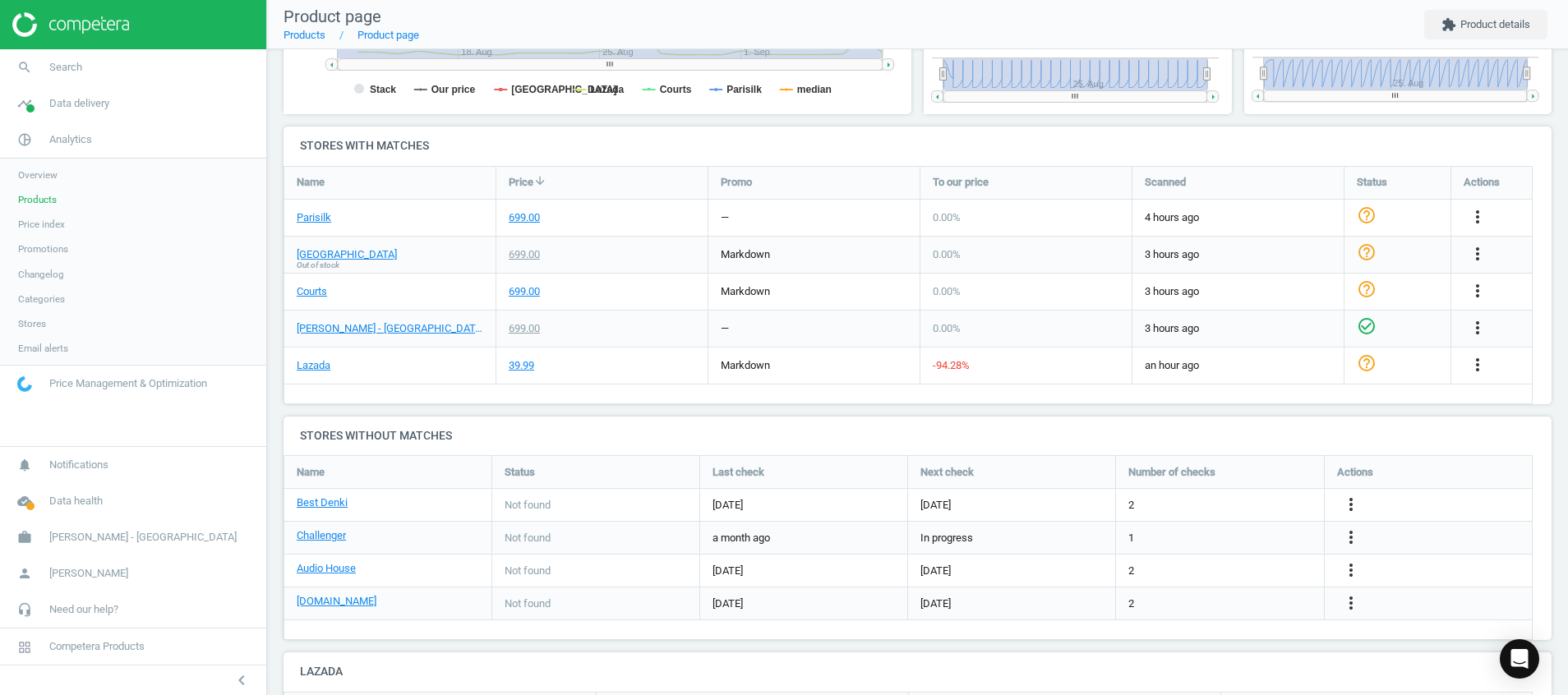
scroll to position [802, 0]
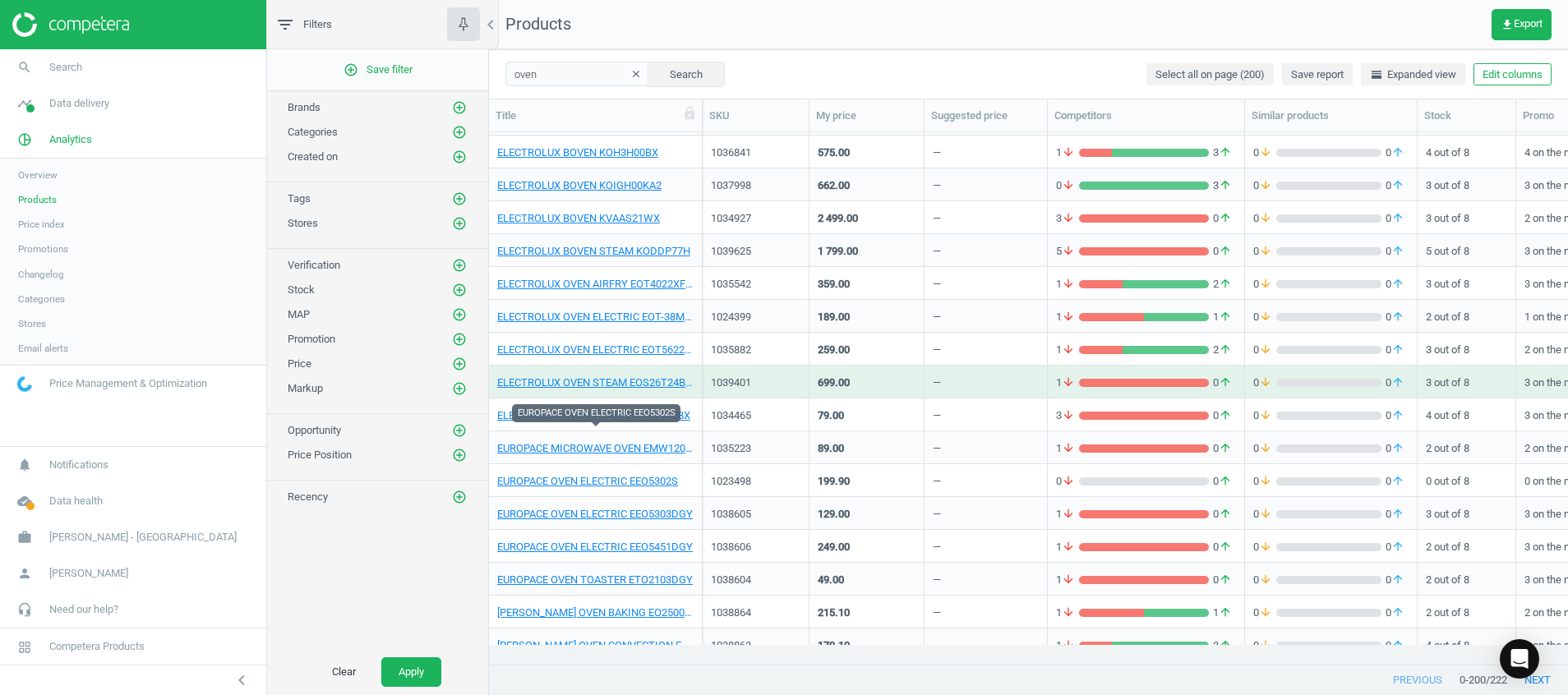
scroll to position [2125, 0]
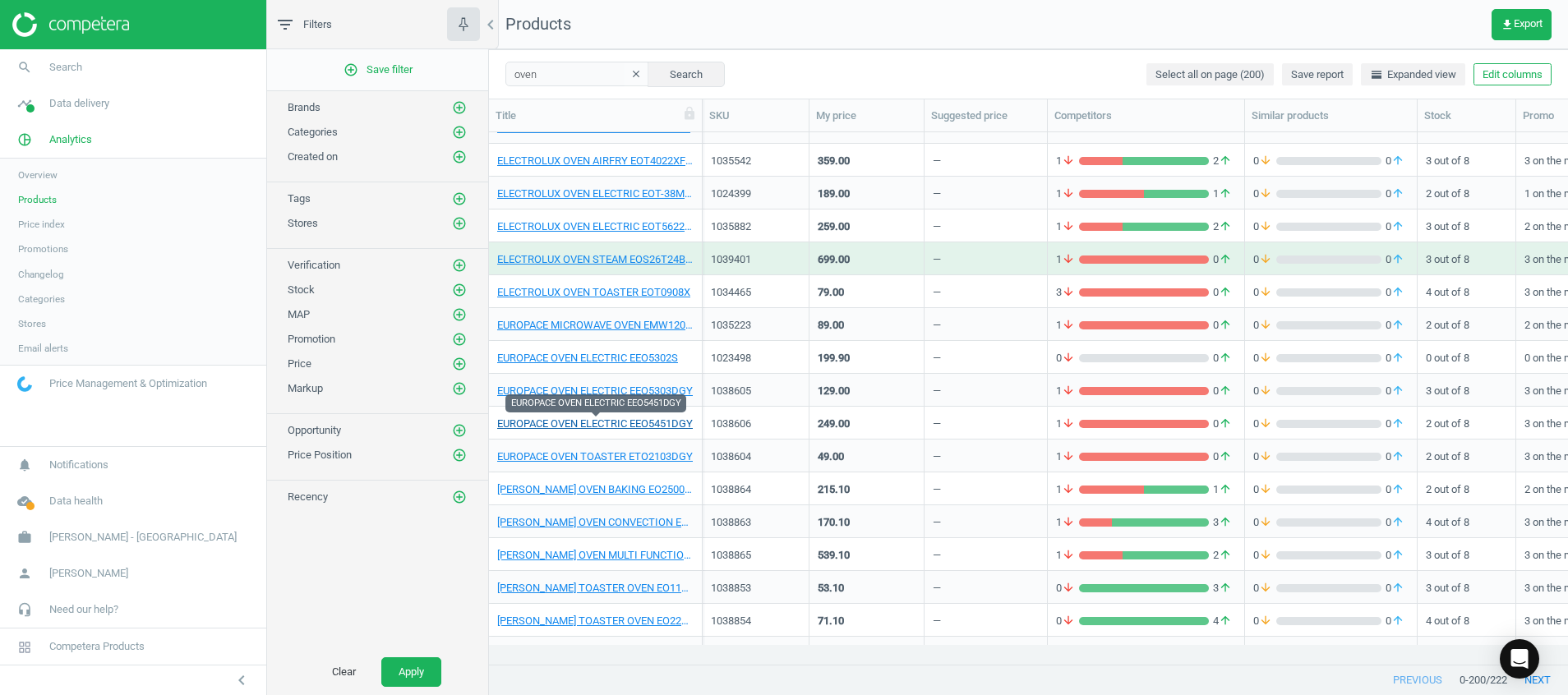
click at [607, 422] on link "EUROPACE OVEN ELECTRIC EEO5451DGY" at bounding box center [595, 423] width 196 height 14
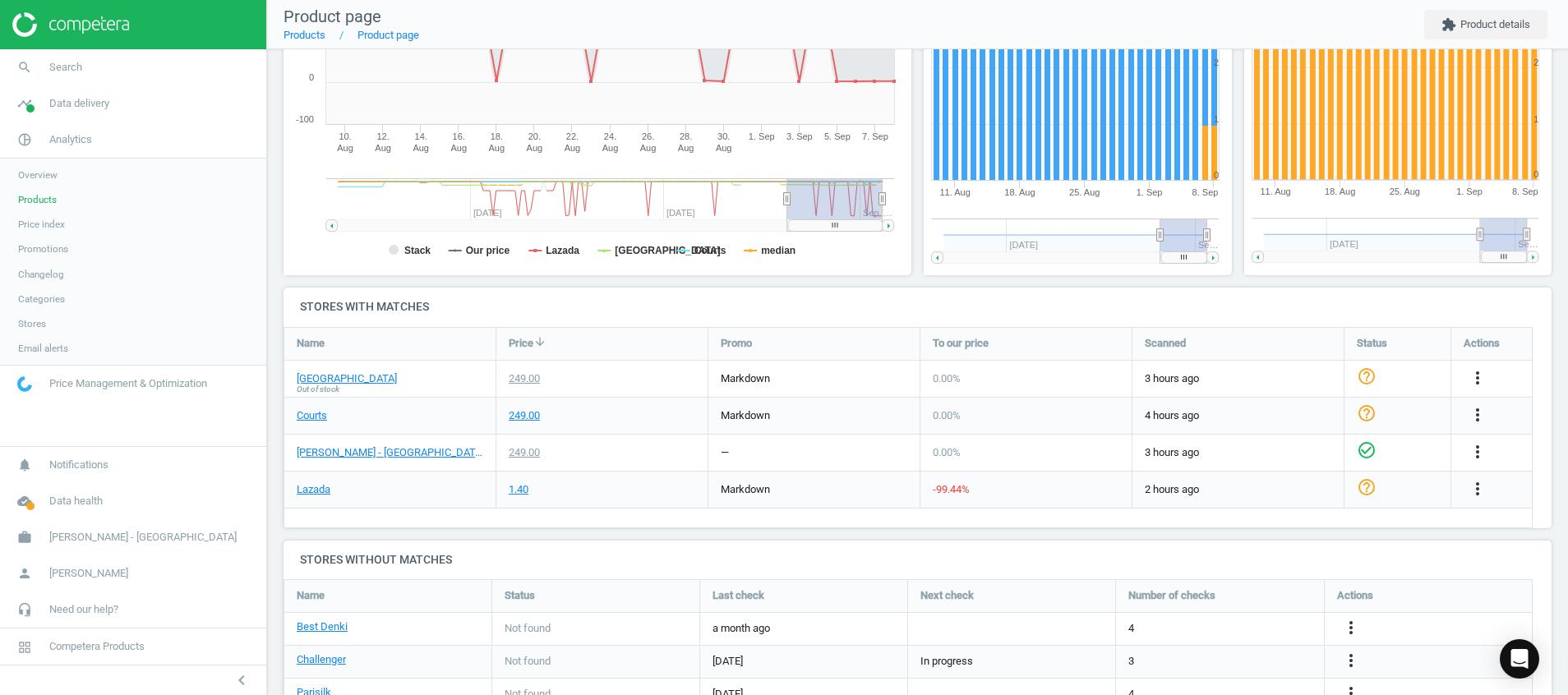
scroll to position [370, 0]
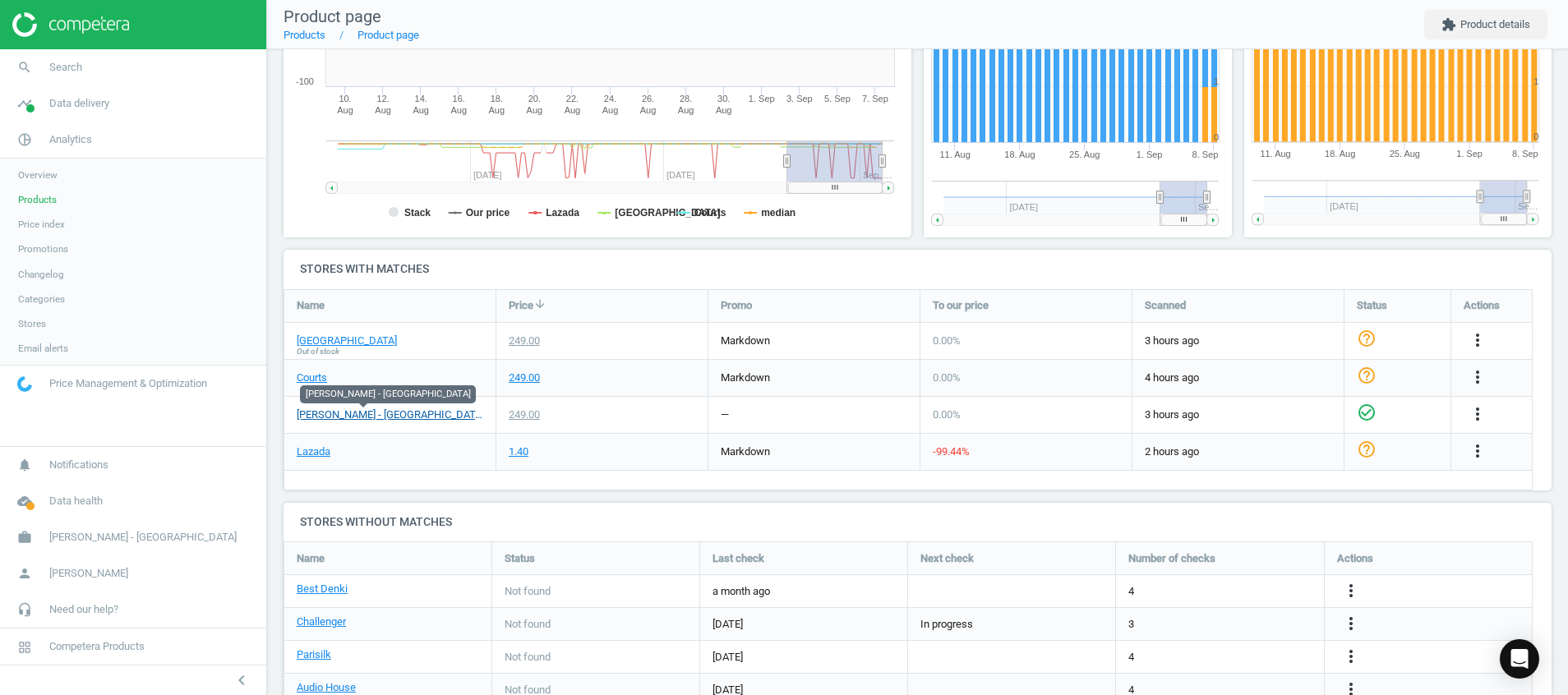
click at [315, 415] on link "[PERSON_NAME] - [GEOGRAPHIC_DATA]" at bounding box center [389, 415] width 187 height 14
click at [315, 381] on link "Courts" at bounding box center [312, 377] width 31 height 14
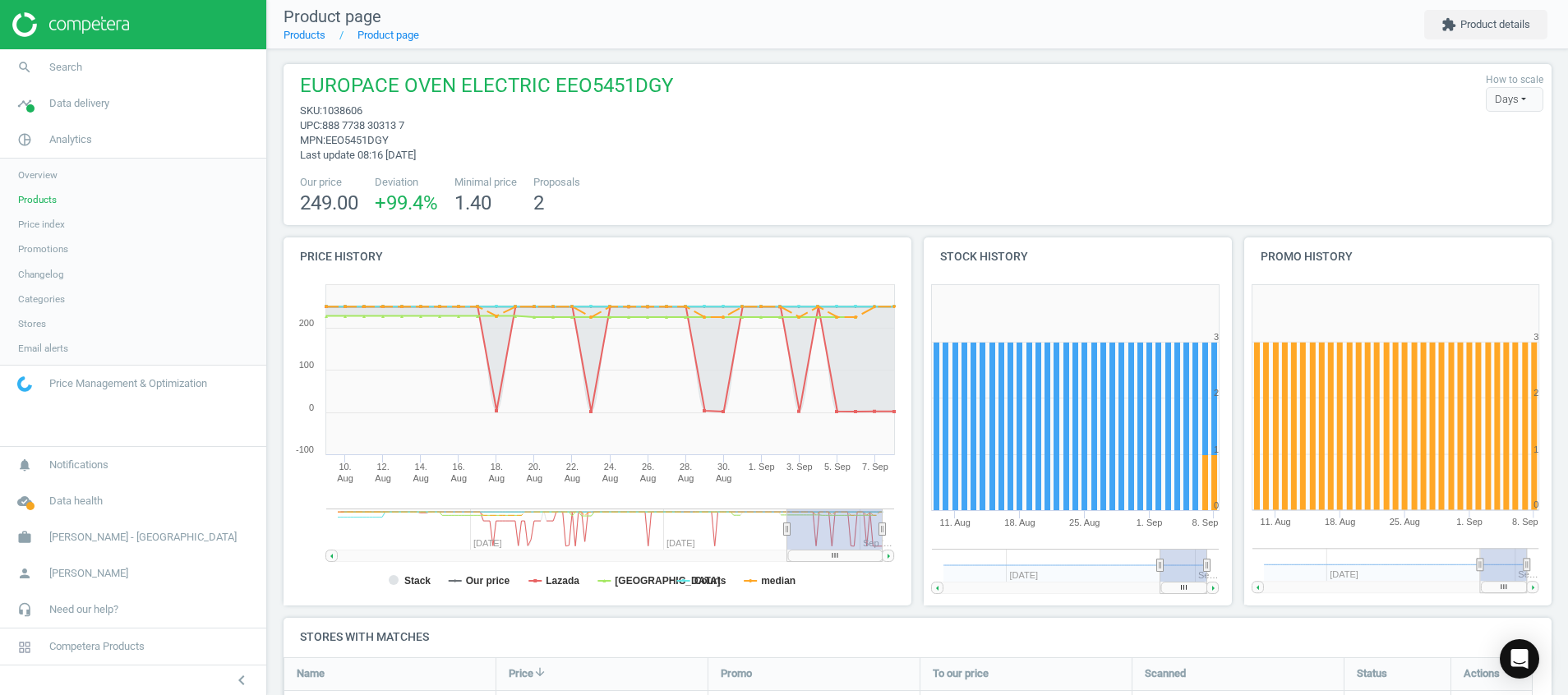
scroll to position [0, 0]
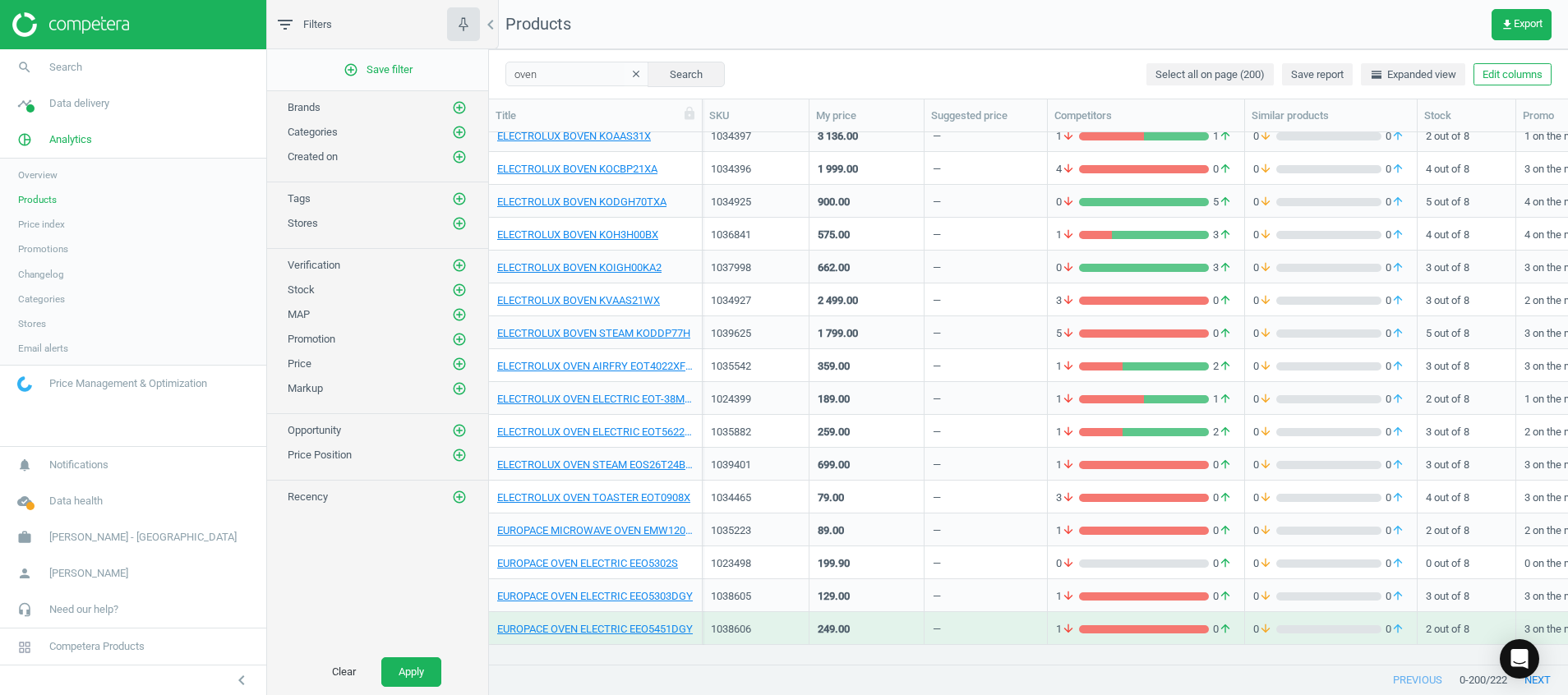
scroll to position [494, 1060]
click at [51, 34] on img at bounding box center [70, 24] width 117 height 25
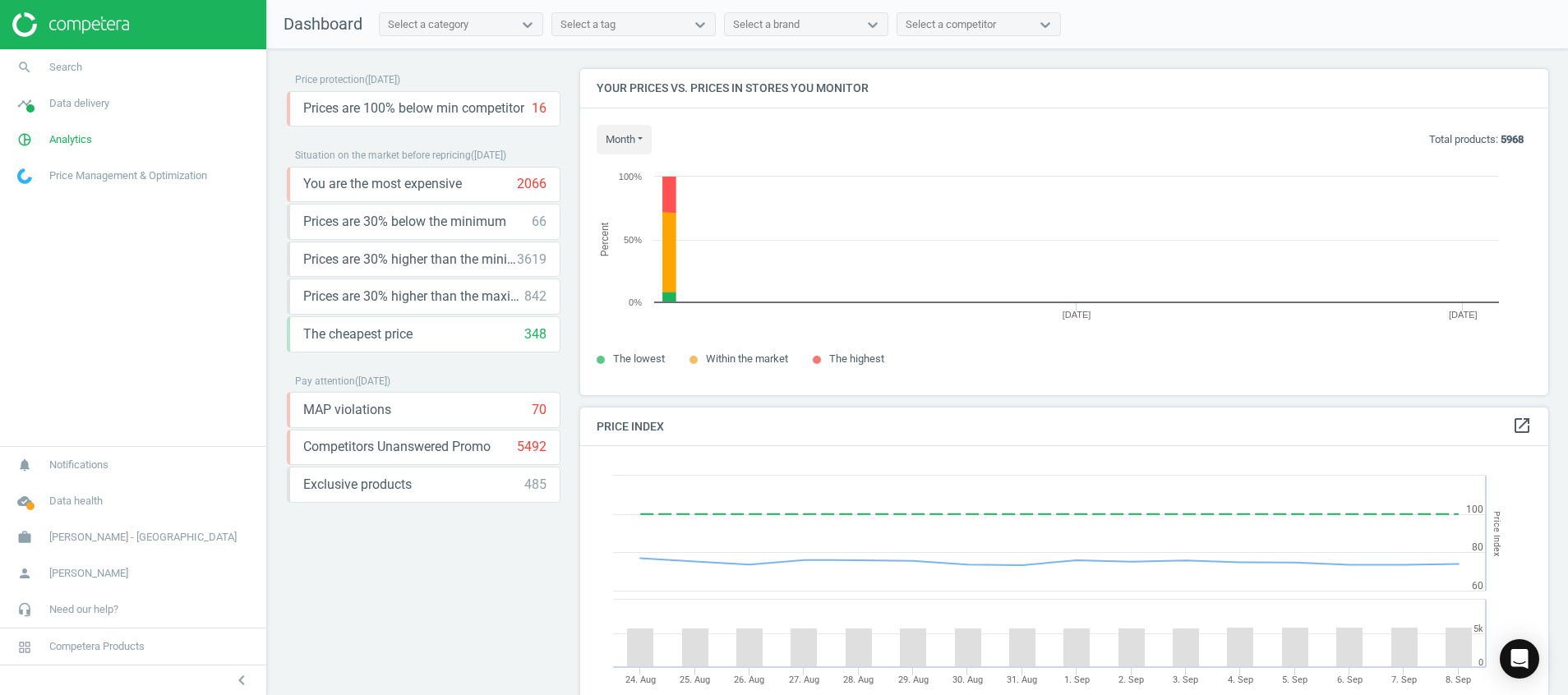
scroll to position [364, 988]
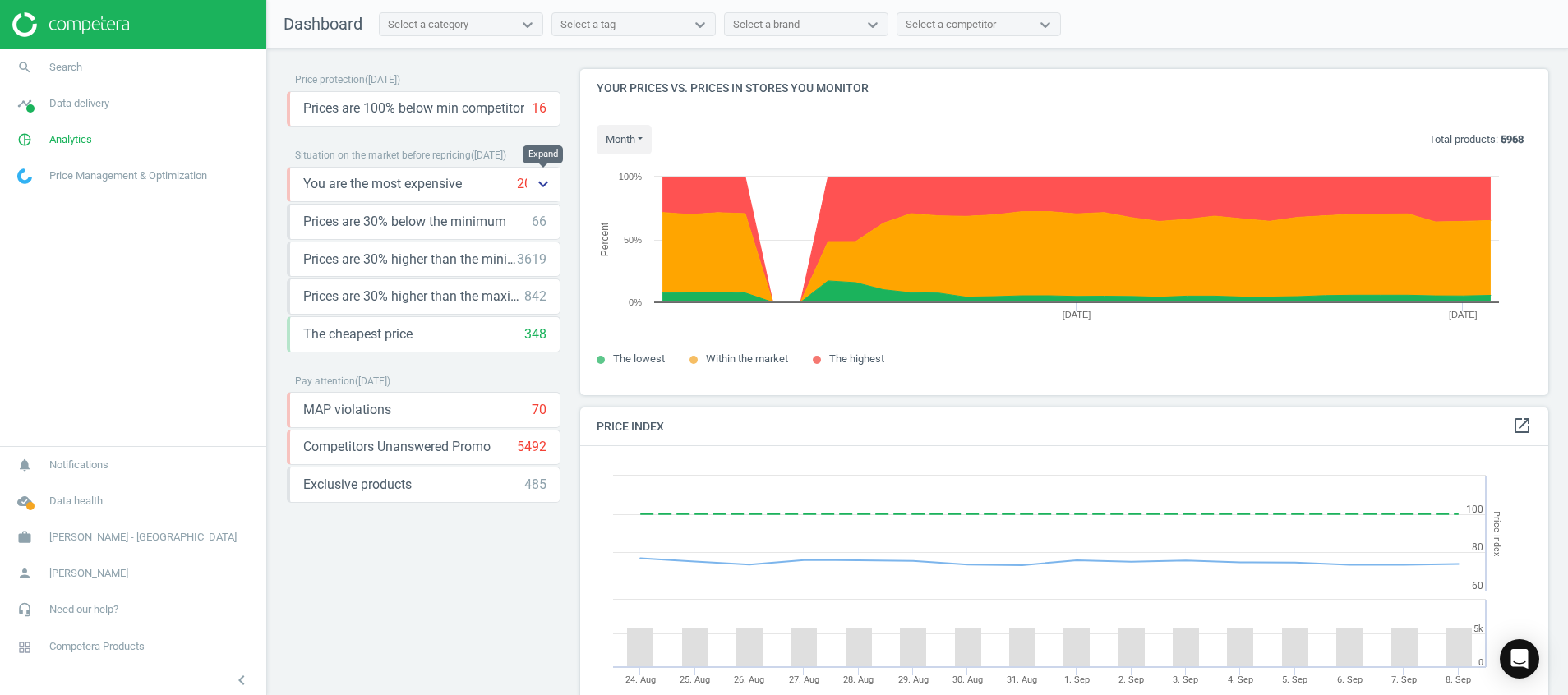
click at [548, 183] on icon "keyboard_arrow_down" at bounding box center [543, 184] width 20 height 20
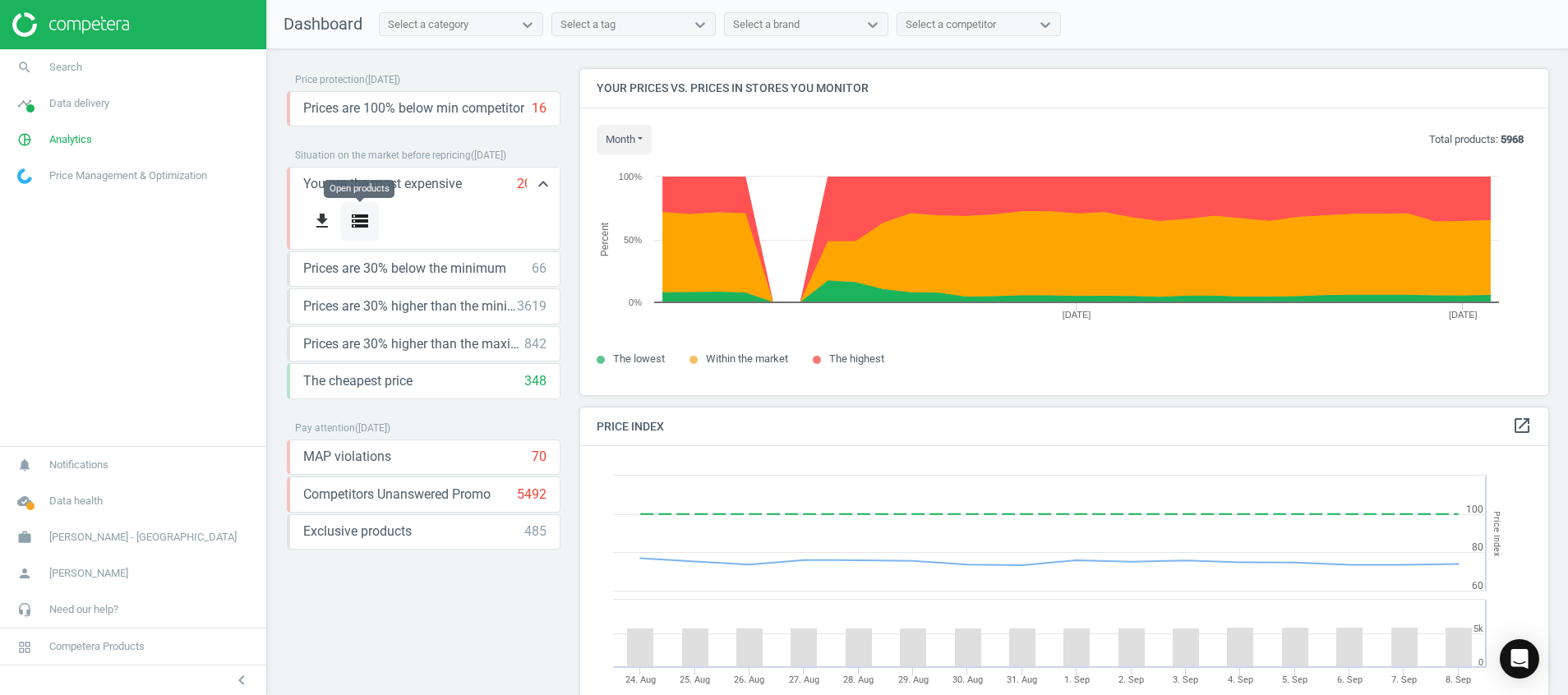
click at [359, 227] on icon "storage" at bounding box center [359, 221] width 20 height 20
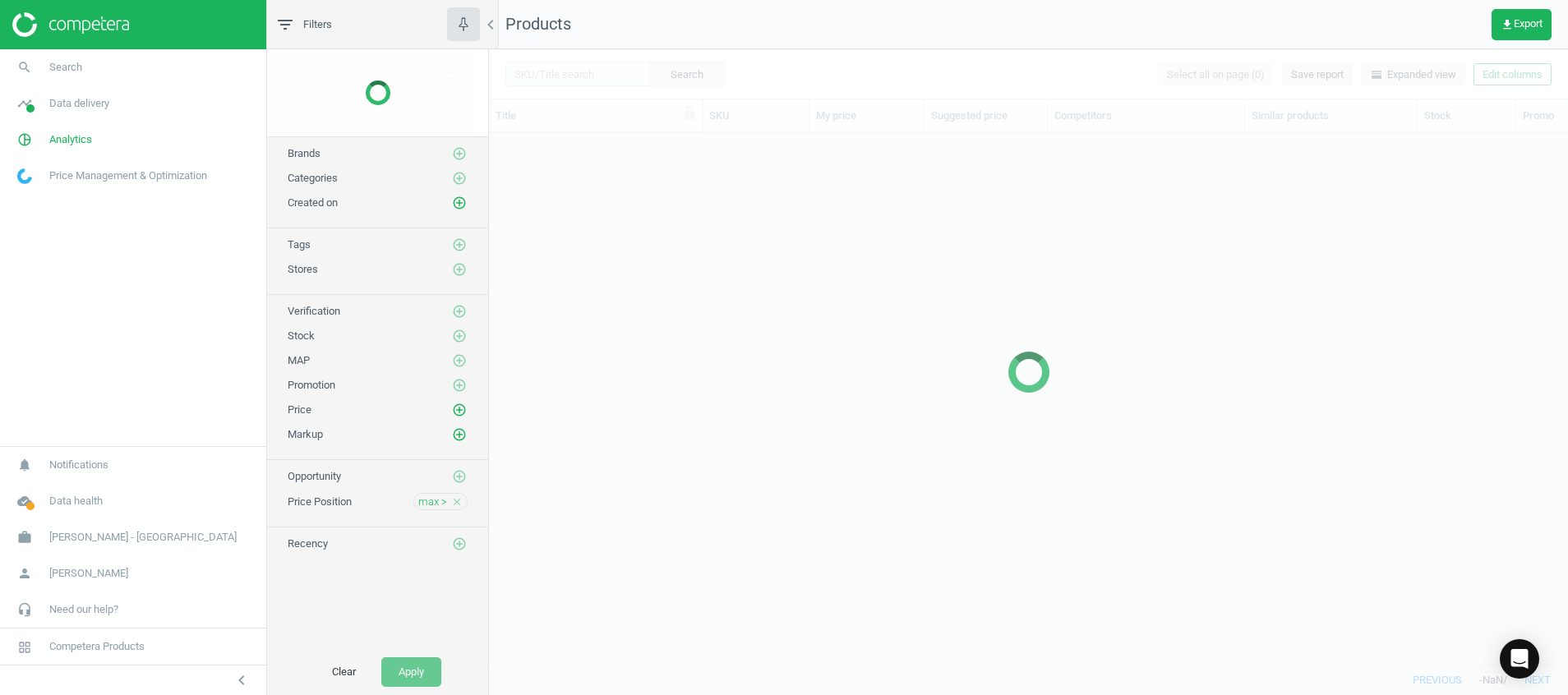
scroll to position [494, 1060]
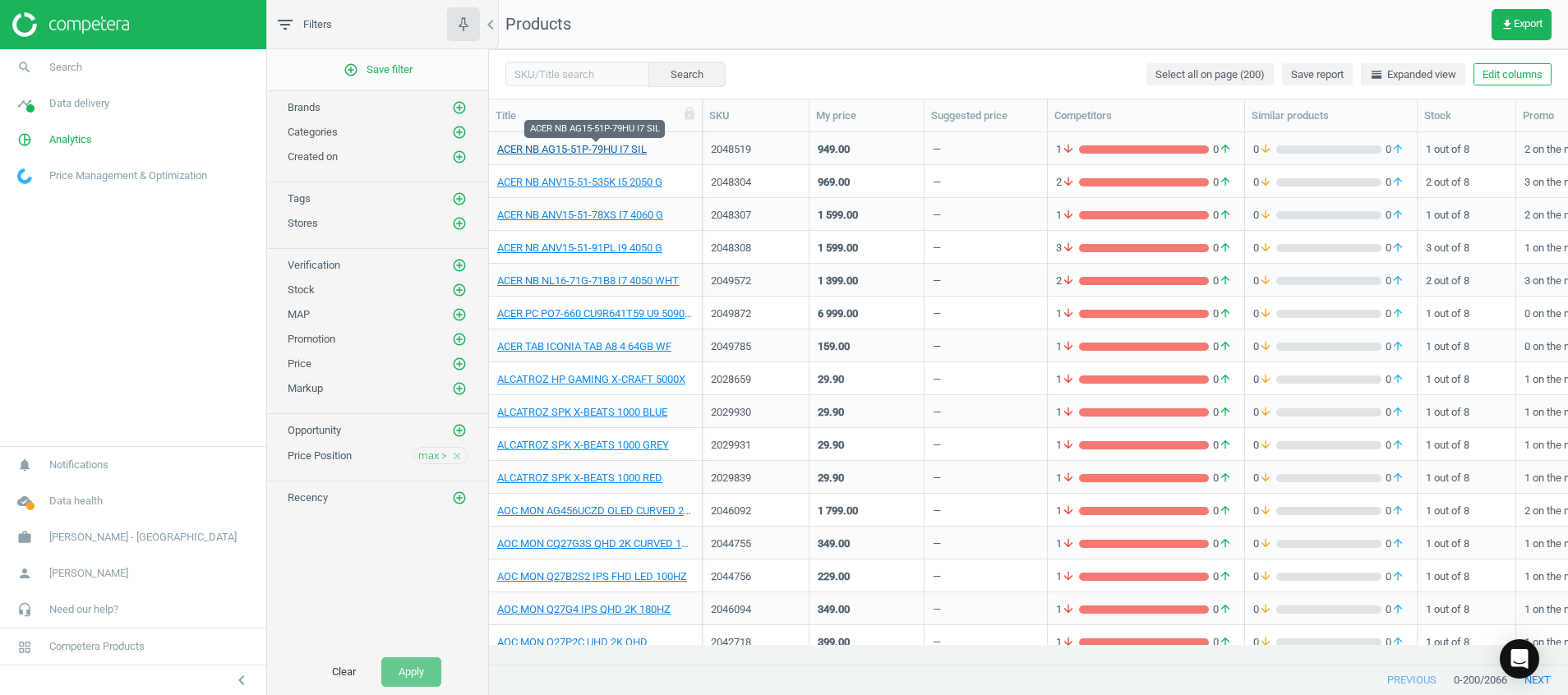
click at [621, 146] on link "ACER NB AG15-51P-79HU I7 SIL" at bounding box center [572, 149] width 150 height 14
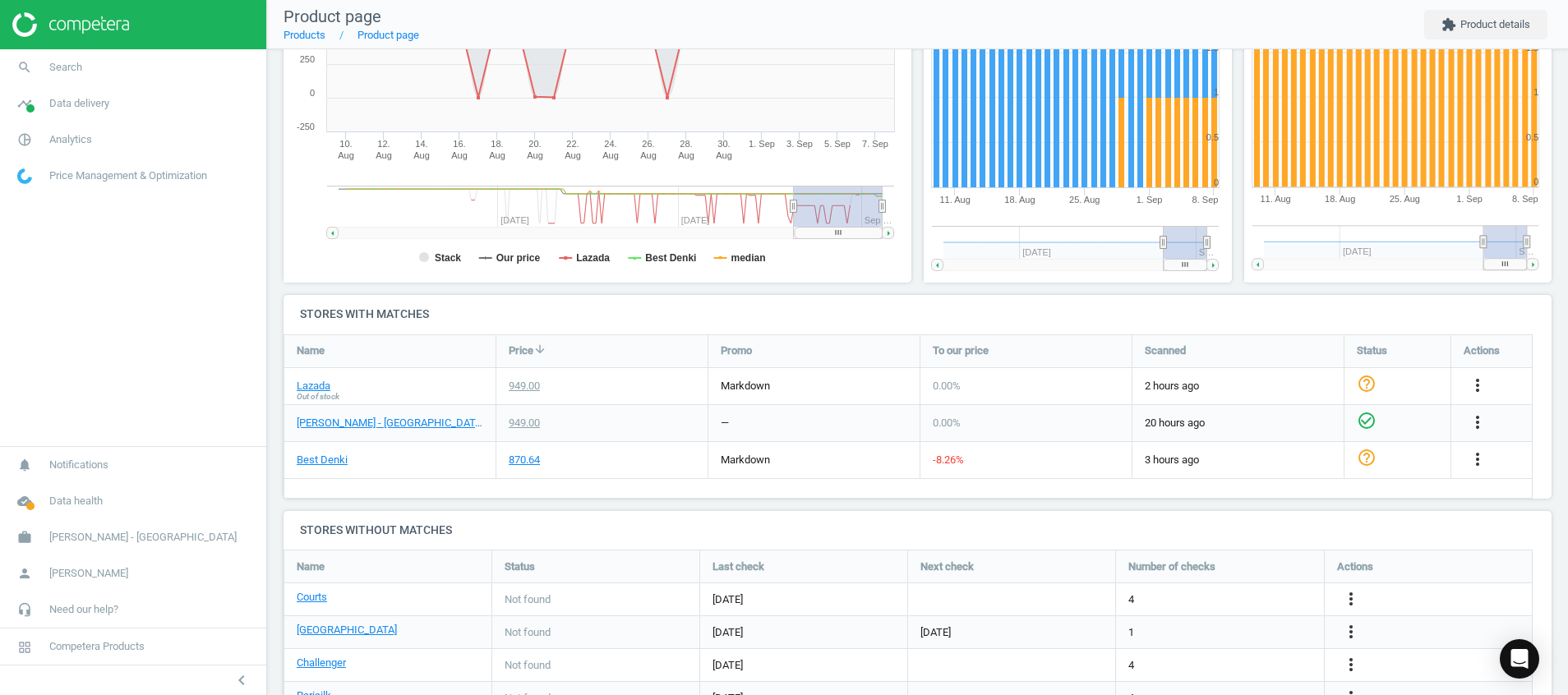
scroll to position [293, 0]
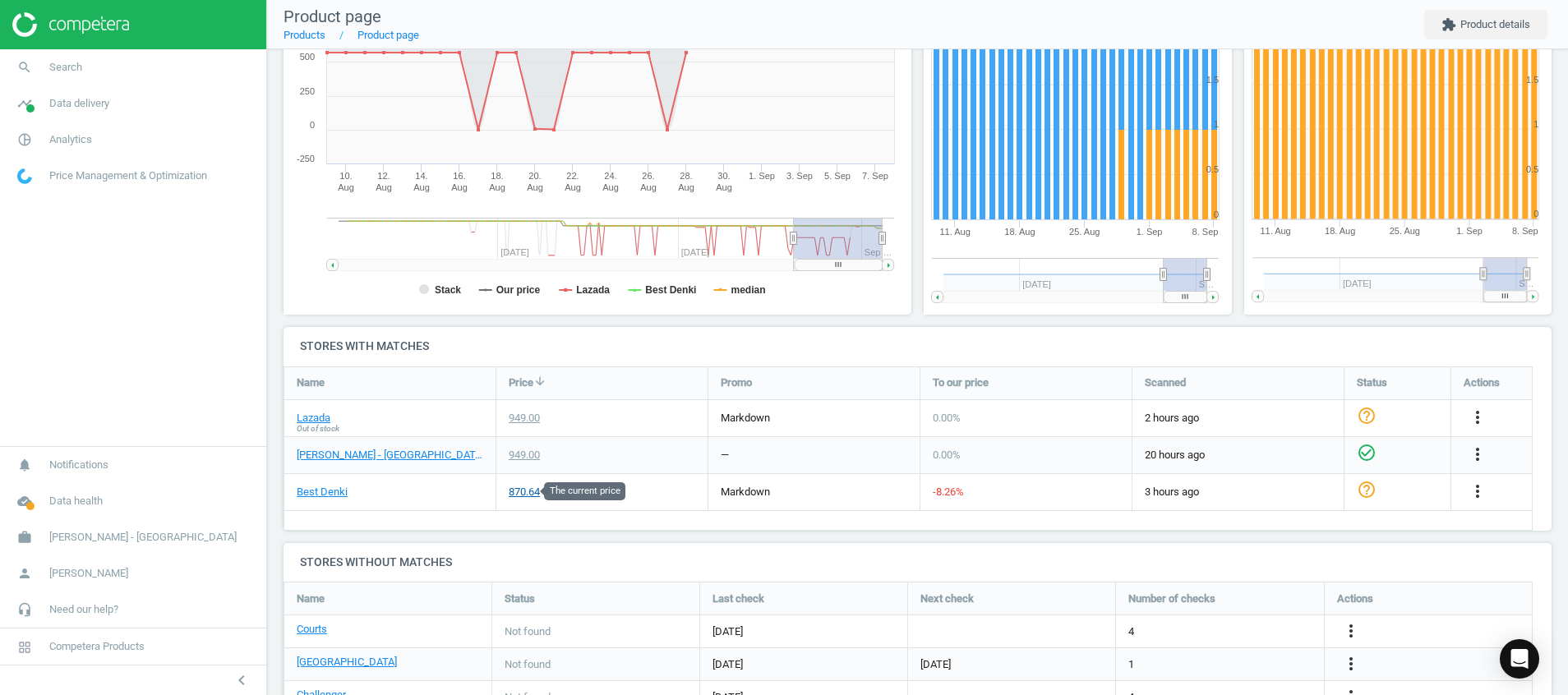
click at [524, 493] on div "870.64" at bounding box center [524, 491] width 32 height 14
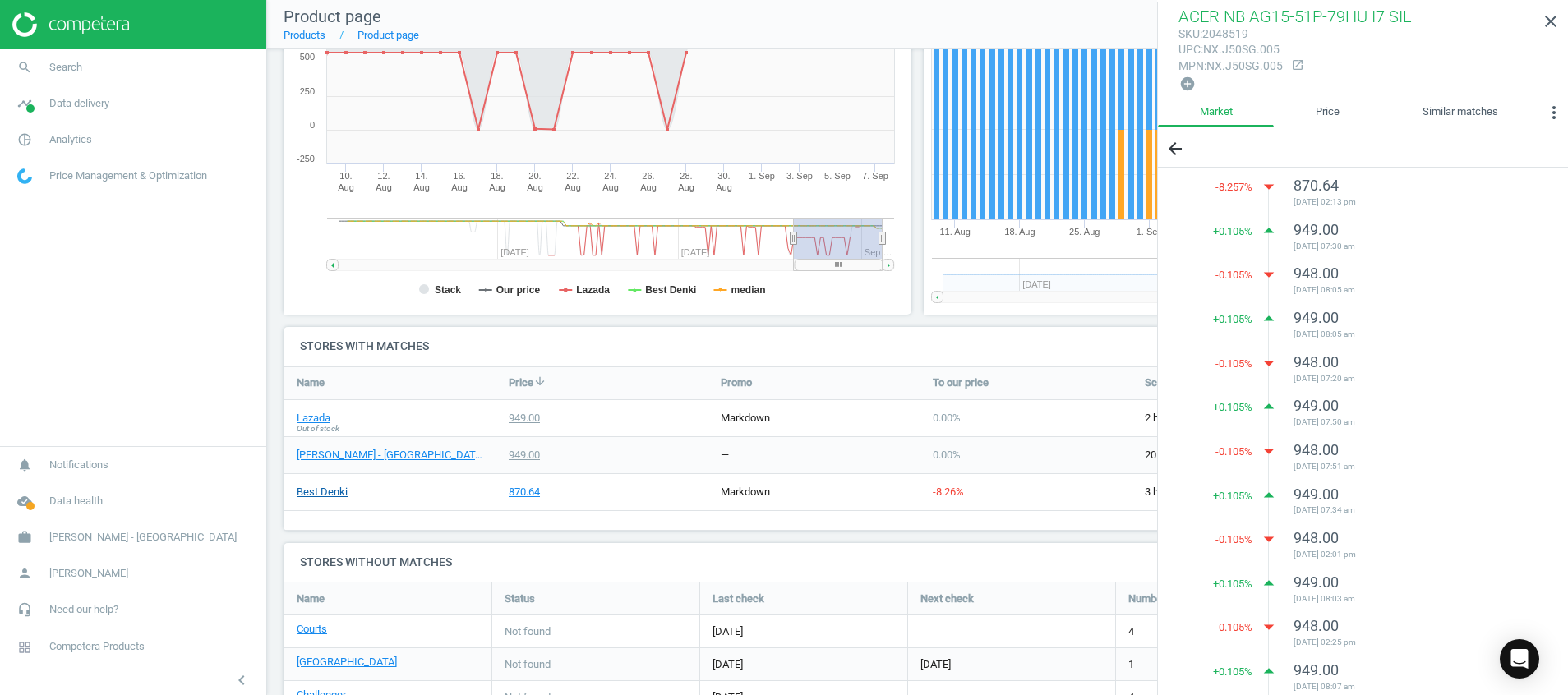
click at [326, 494] on link "Best Denki" at bounding box center [322, 491] width 51 height 14
click at [371, 458] on link "[PERSON_NAME] - [GEOGRAPHIC_DATA]" at bounding box center [389, 455] width 187 height 14
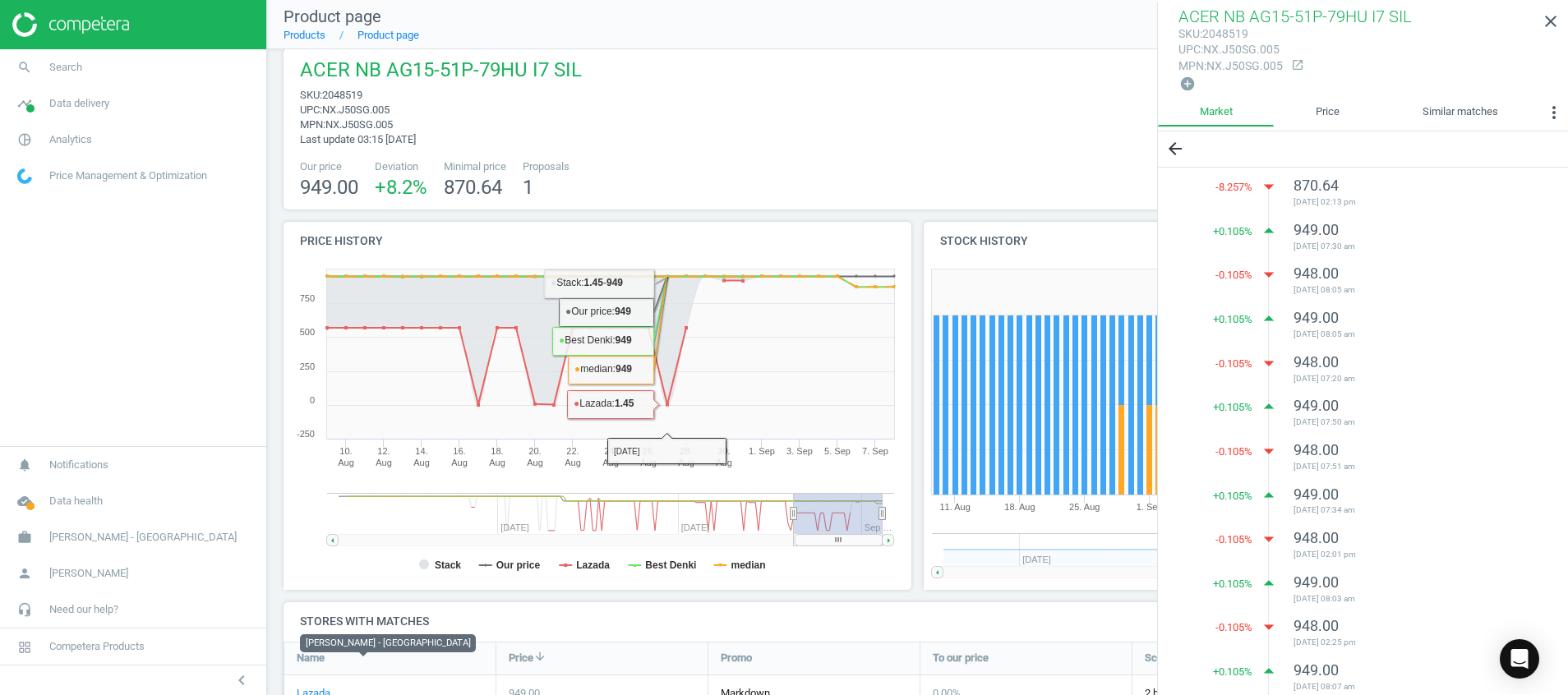
scroll to position [0, 0]
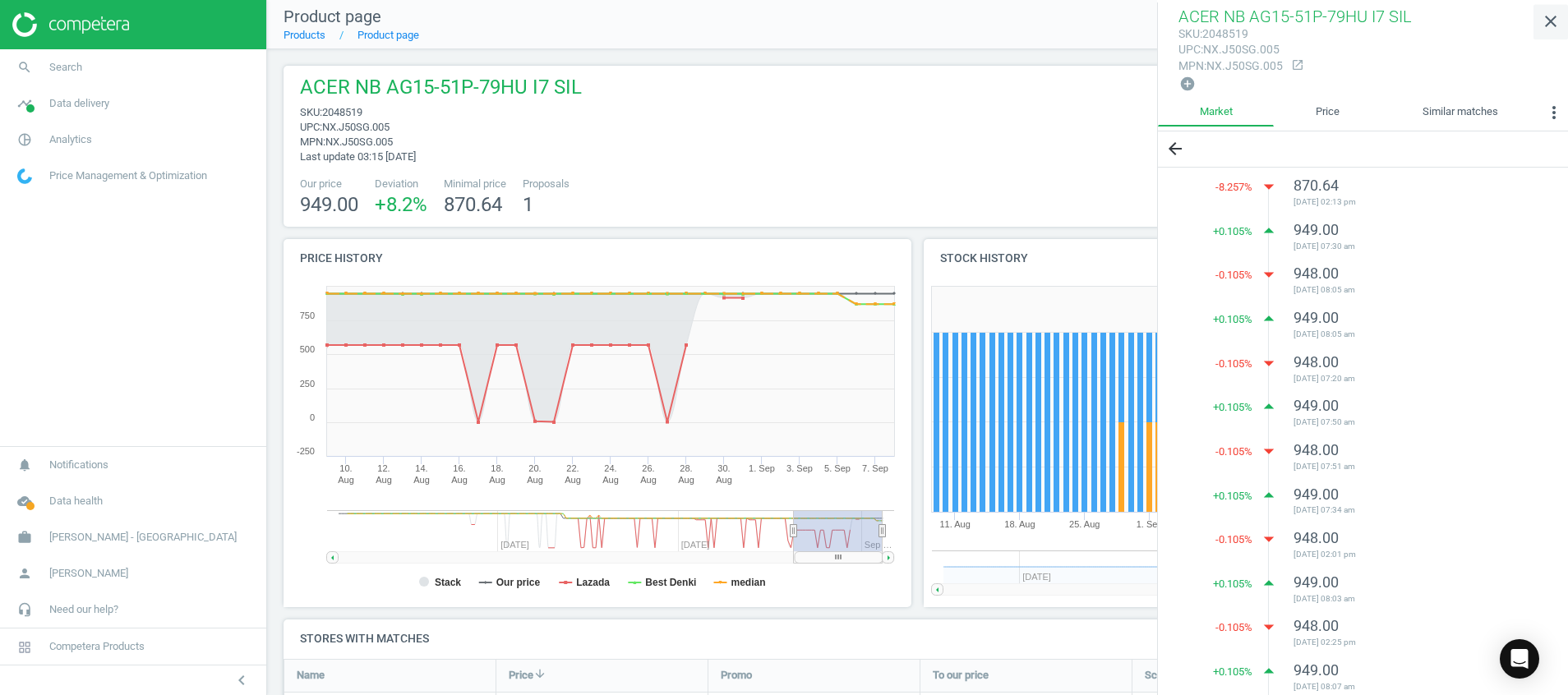
click at [1555, 29] on icon "close" at bounding box center [1550, 21] width 20 height 20
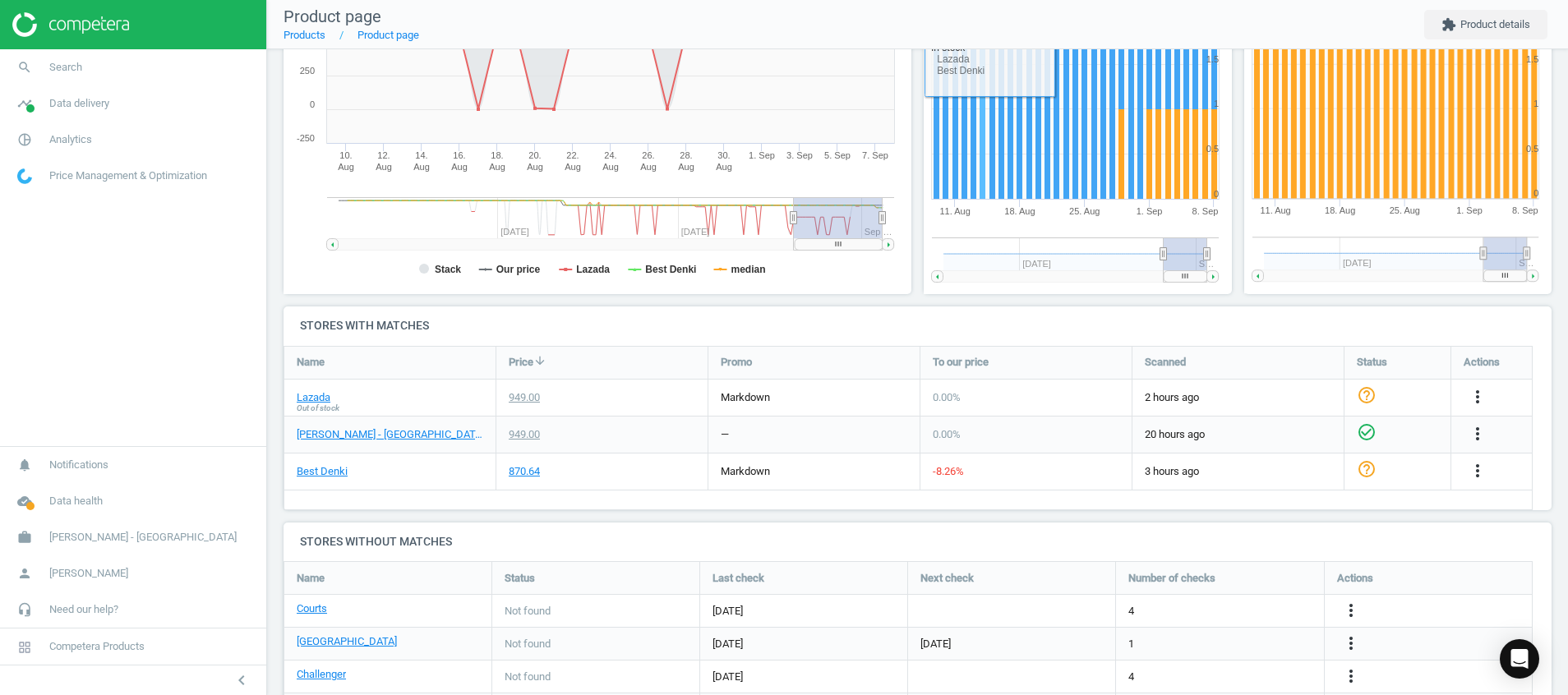
scroll to position [370, 0]
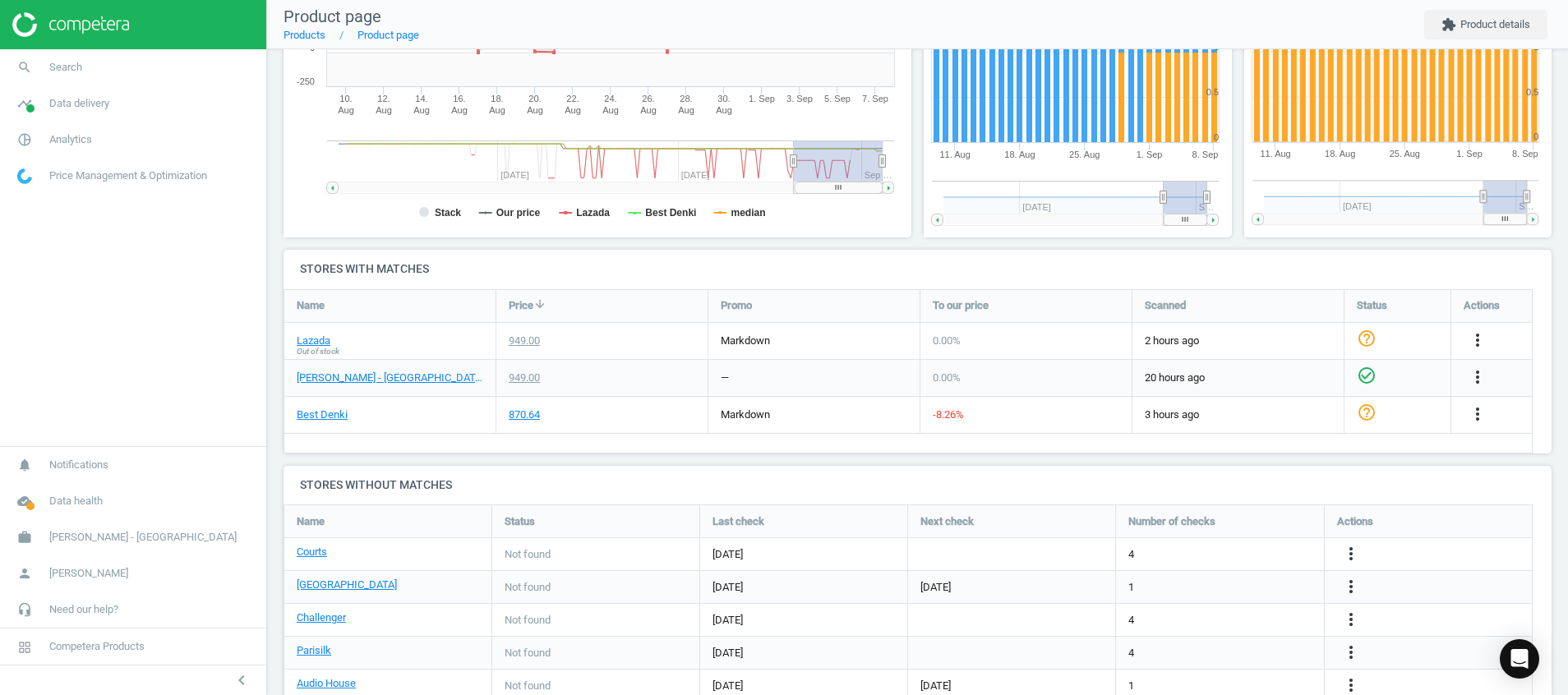
click at [115, 28] on img at bounding box center [70, 24] width 117 height 25
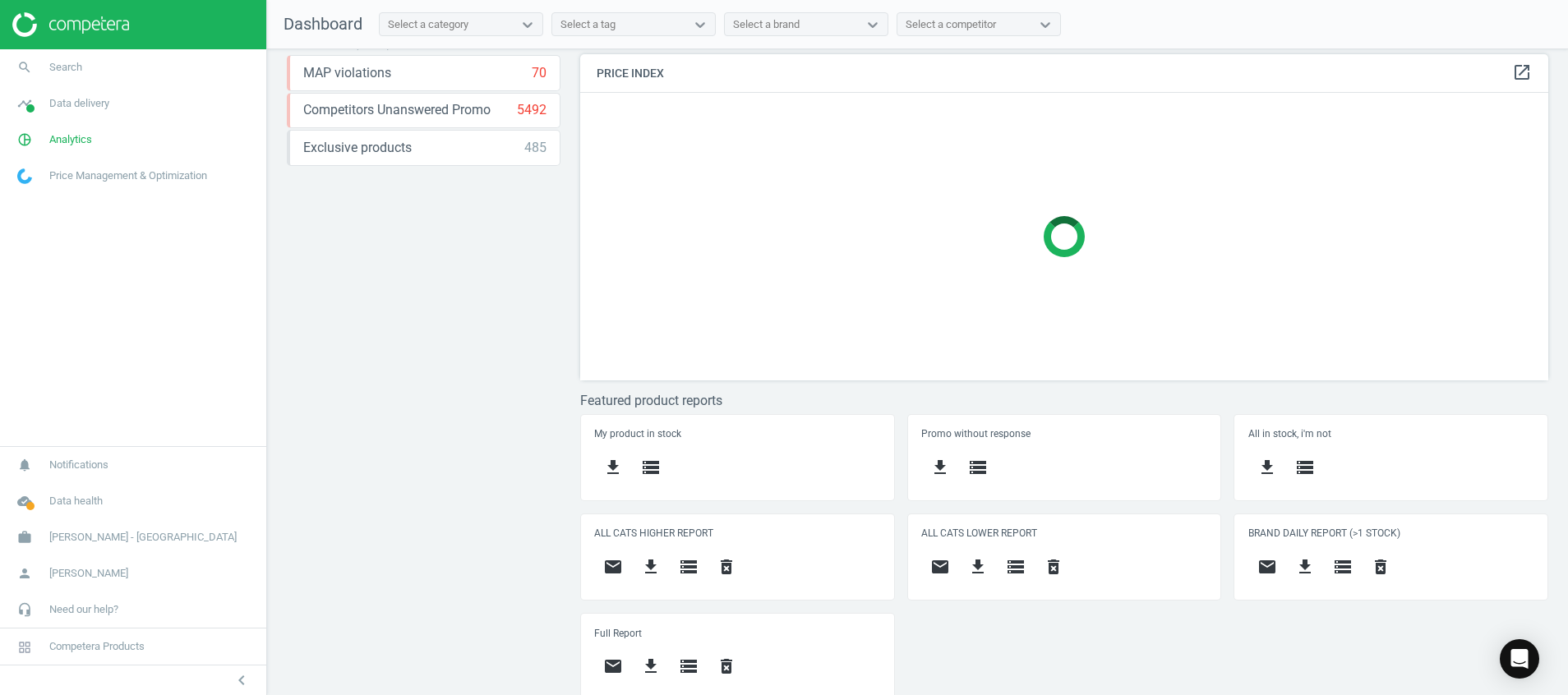
scroll to position [343, 0]
